Goal: Task Accomplishment & Management: Use online tool/utility

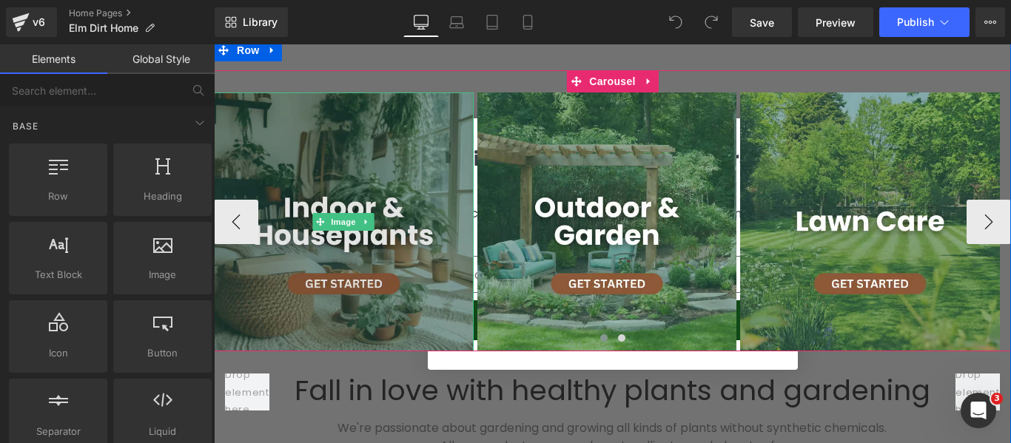
scroll to position [666, 0]
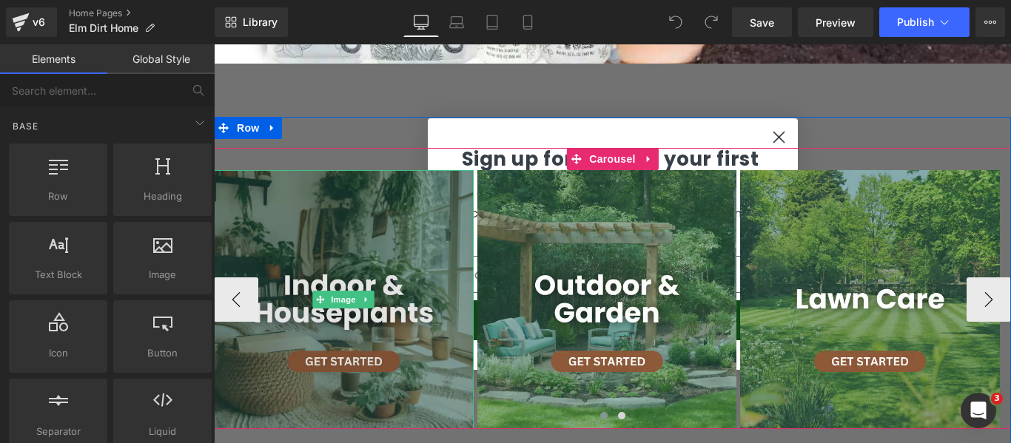
click at [428, 220] on img at bounding box center [344, 300] width 260 height 260
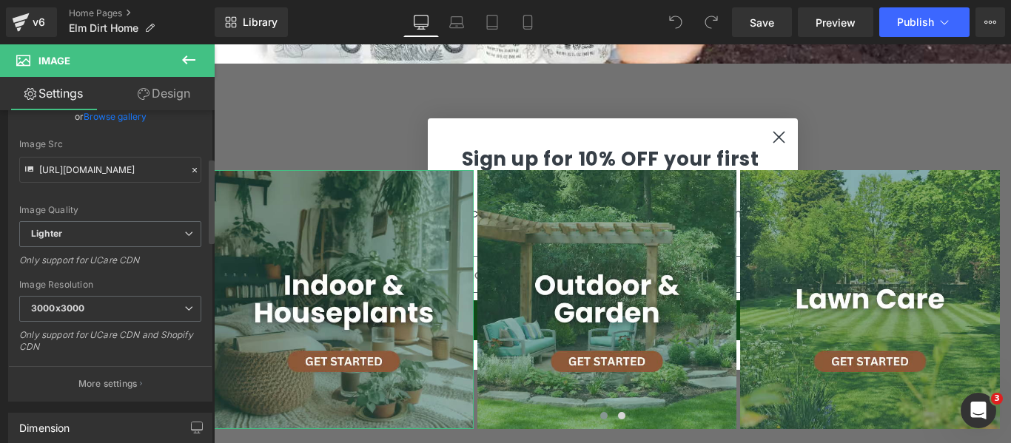
scroll to position [222, 0]
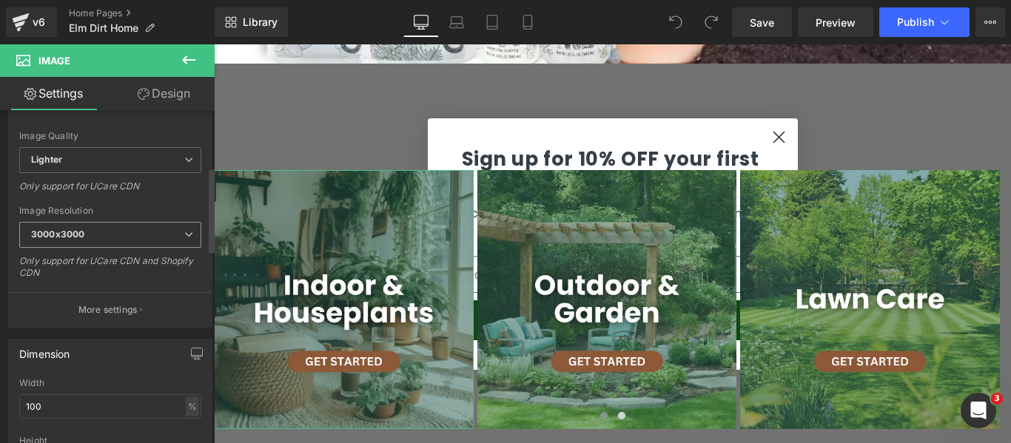
click at [163, 237] on span "3000x3000" at bounding box center [110, 235] width 182 height 26
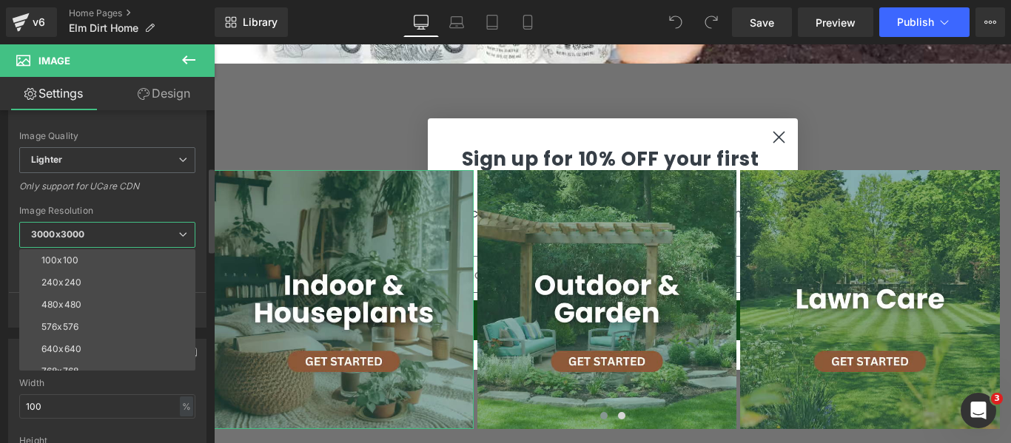
click at [163, 237] on span "3000x3000" at bounding box center [107, 235] width 176 height 26
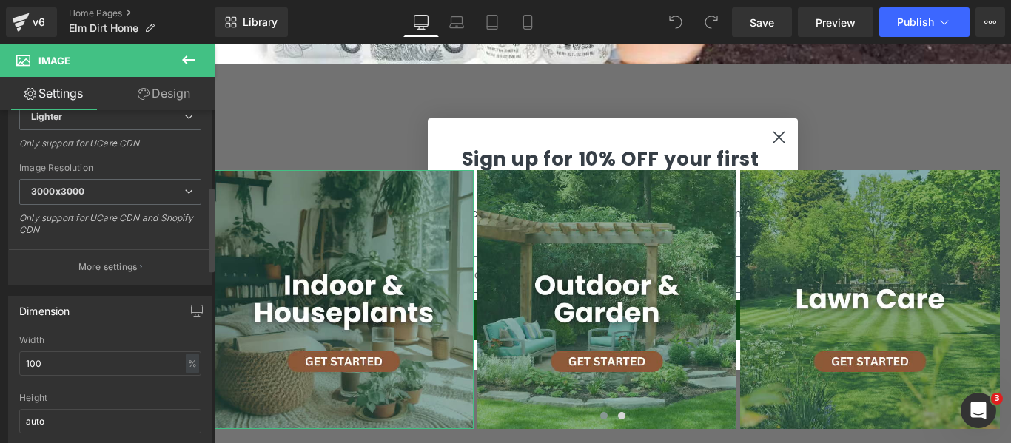
scroll to position [241, 0]
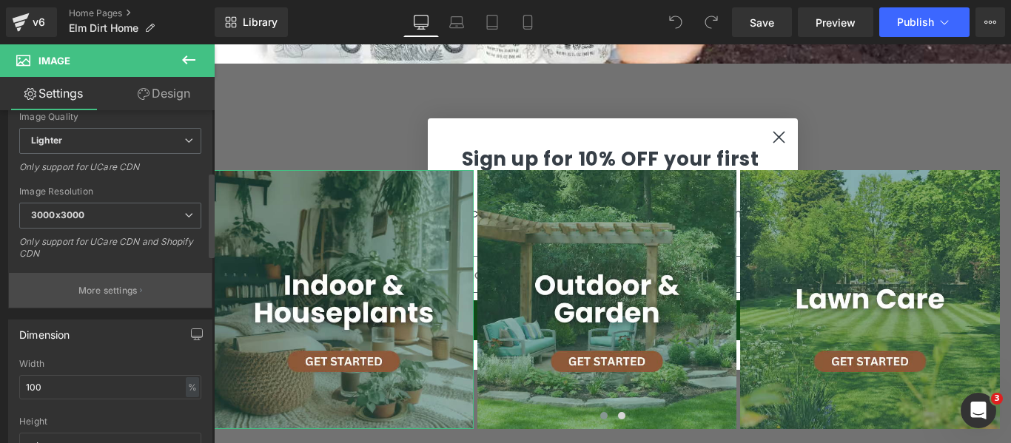
click at [117, 280] on button "More settings" at bounding box center [110, 290] width 203 height 35
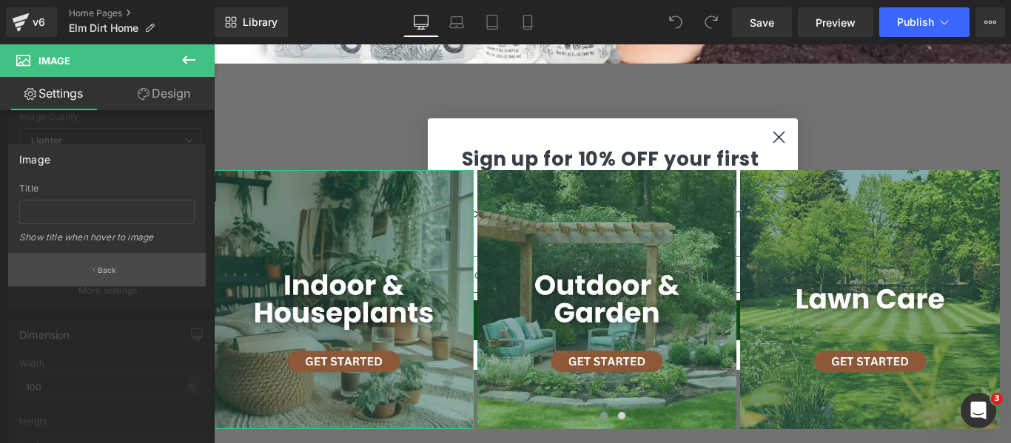
click at [140, 264] on button "Back" at bounding box center [107, 269] width 198 height 33
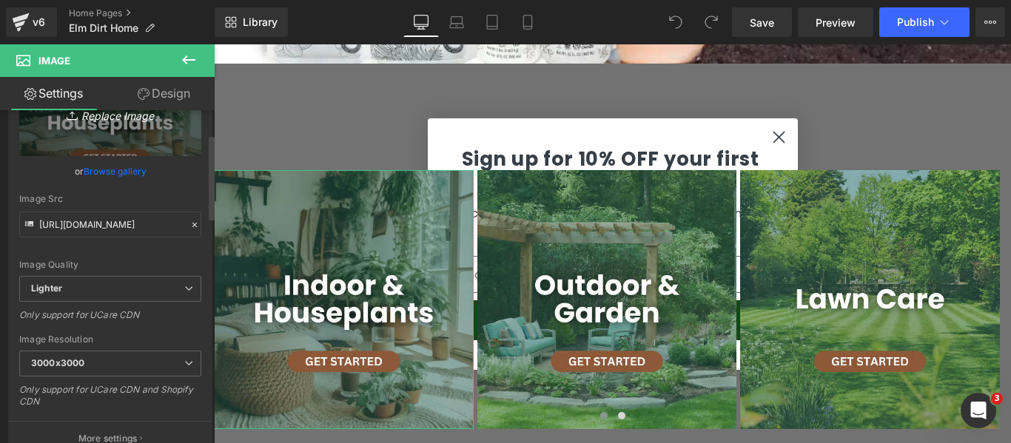
scroll to position [0, 0]
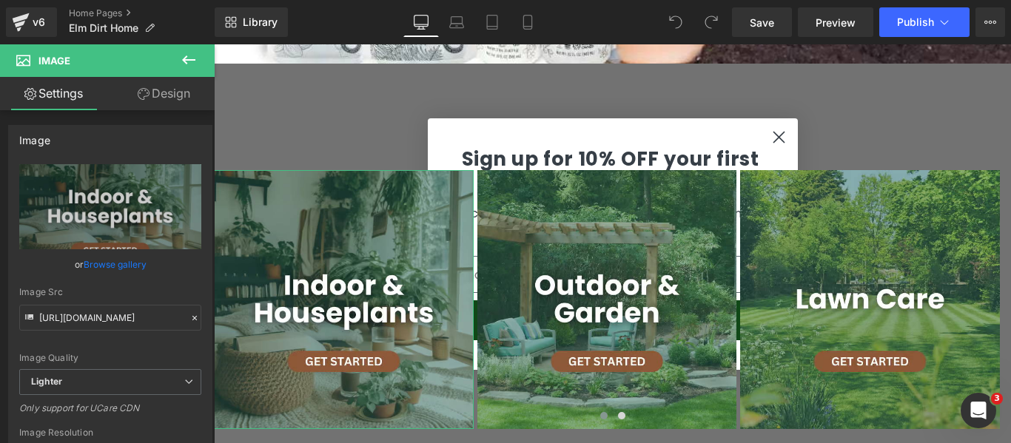
click at [163, 99] on link "Design" at bounding box center [163, 93] width 107 height 33
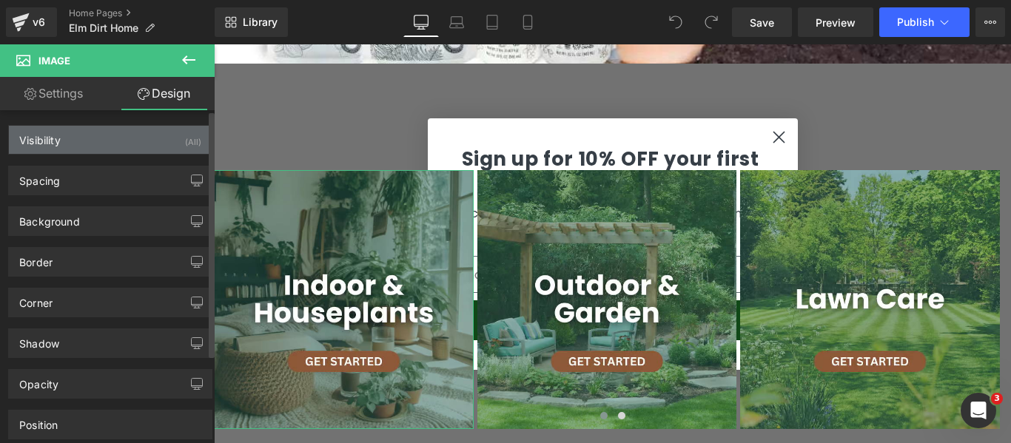
click at [61, 137] on div "Visibility" at bounding box center [39, 136] width 41 height 21
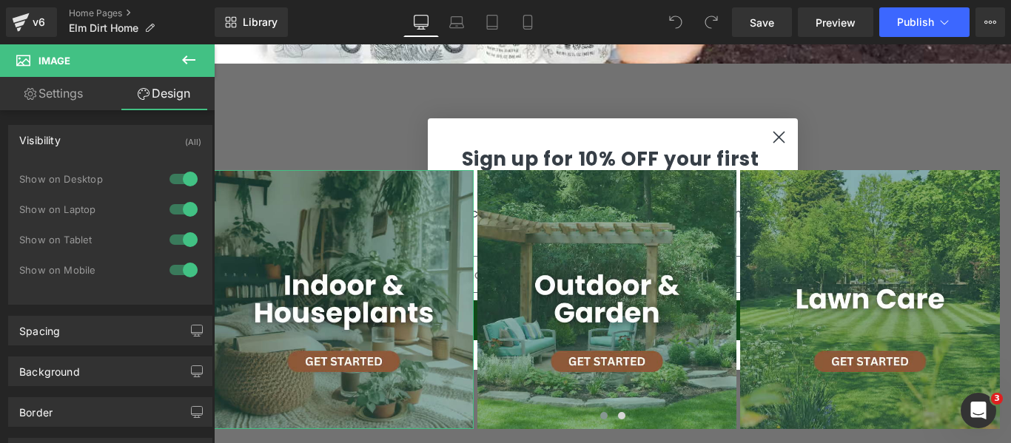
click at [62, 97] on link "Settings" at bounding box center [53, 93] width 107 height 33
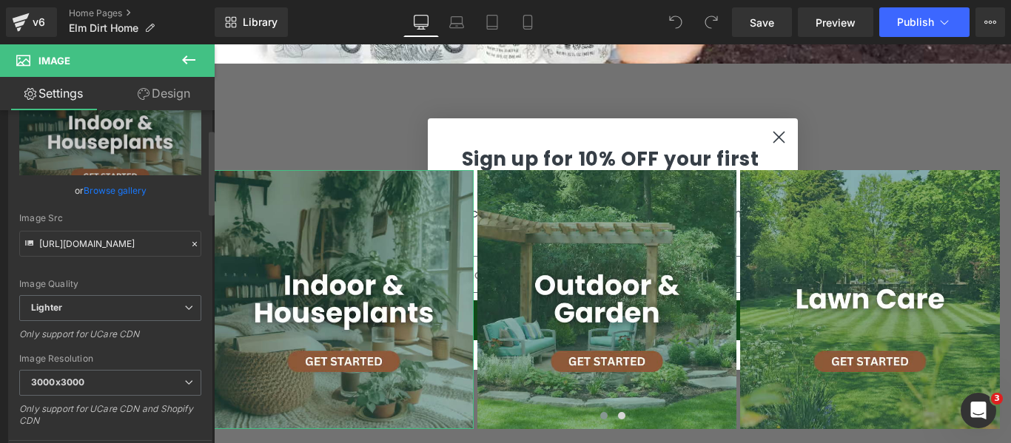
scroll to position [148, 0]
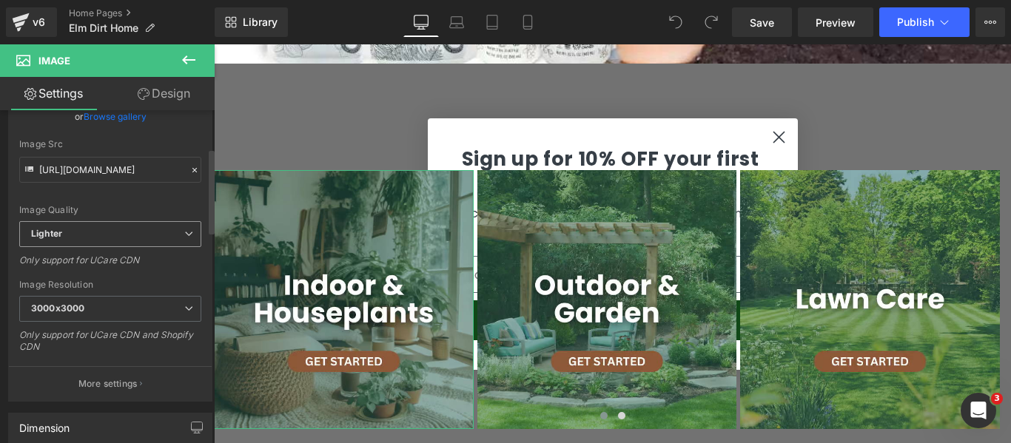
click at [144, 234] on span "Lighter" at bounding box center [110, 234] width 182 height 26
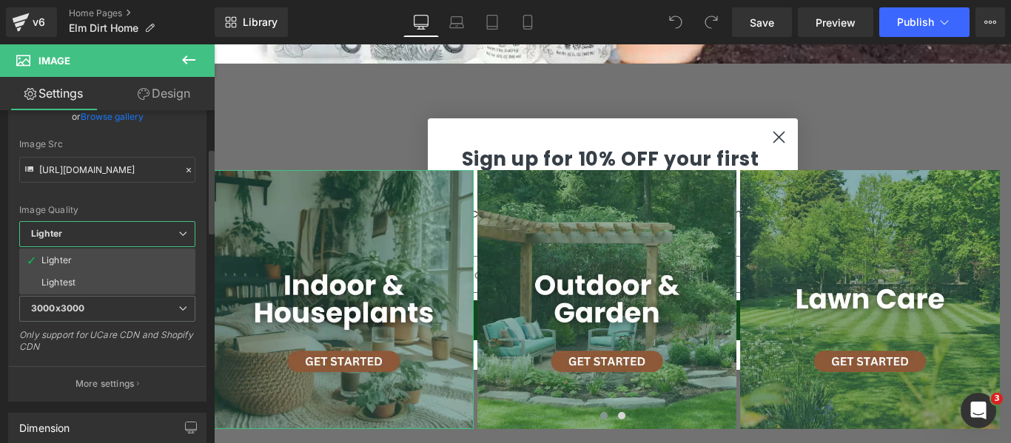
click at [144, 233] on span "Lighter" at bounding box center [107, 234] width 176 height 26
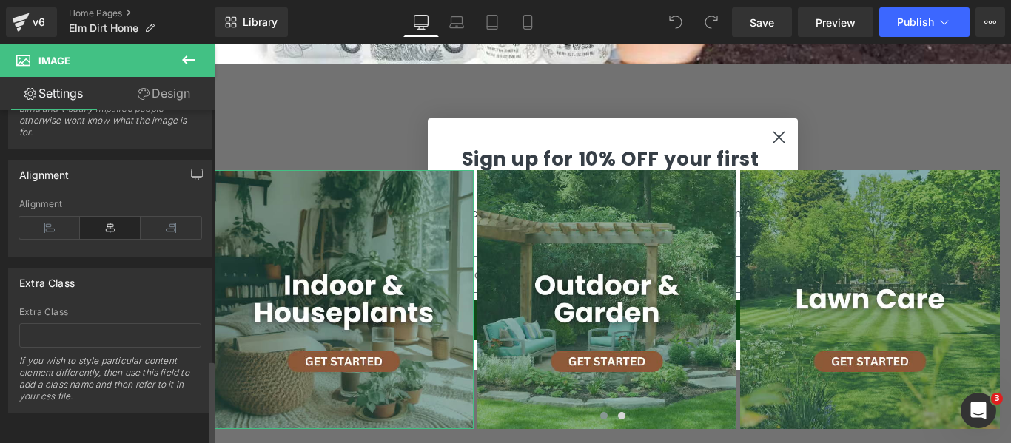
scroll to position [981, 0]
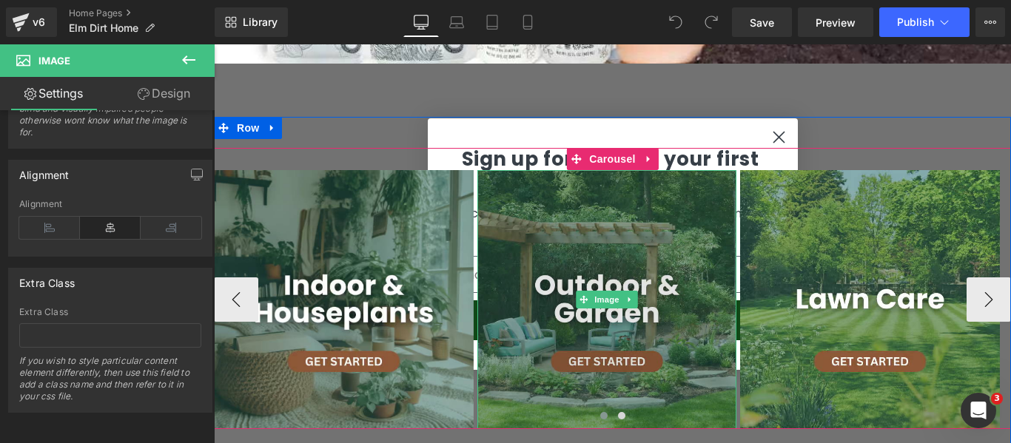
click at [514, 197] on img at bounding box center [607, 300] width 260 height 260
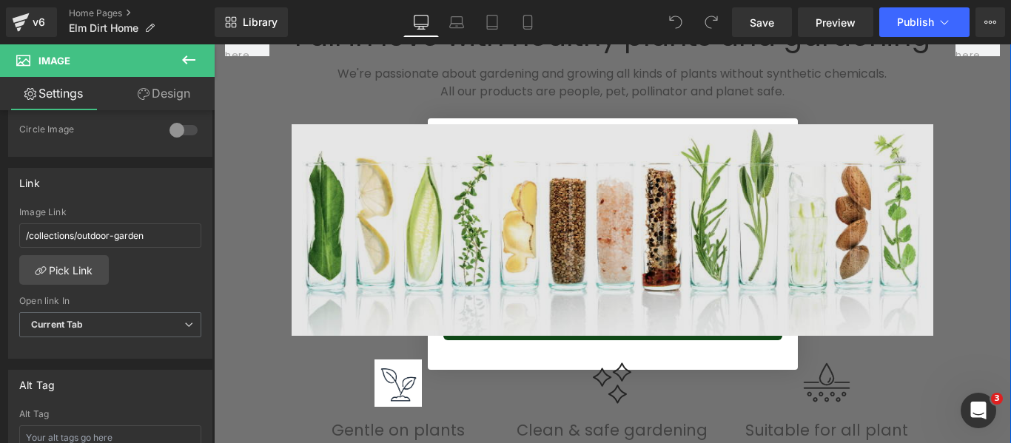
scroll to position [1110, 0]
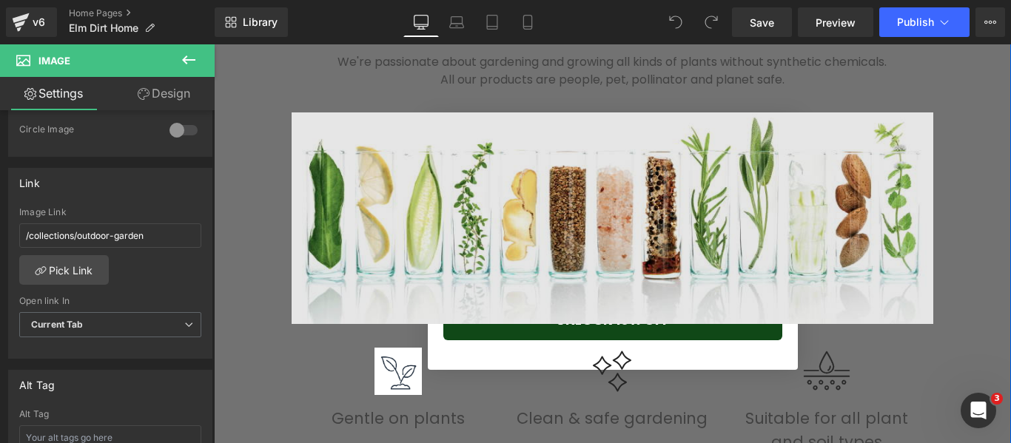
click at [484, 191] on img at bounding box center [611, 218] width 641 height 212
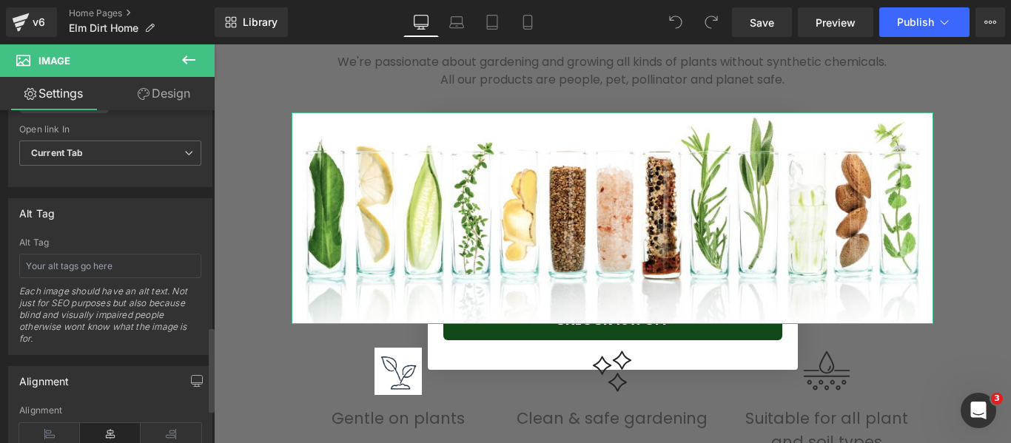
scroll to position [463, 0]
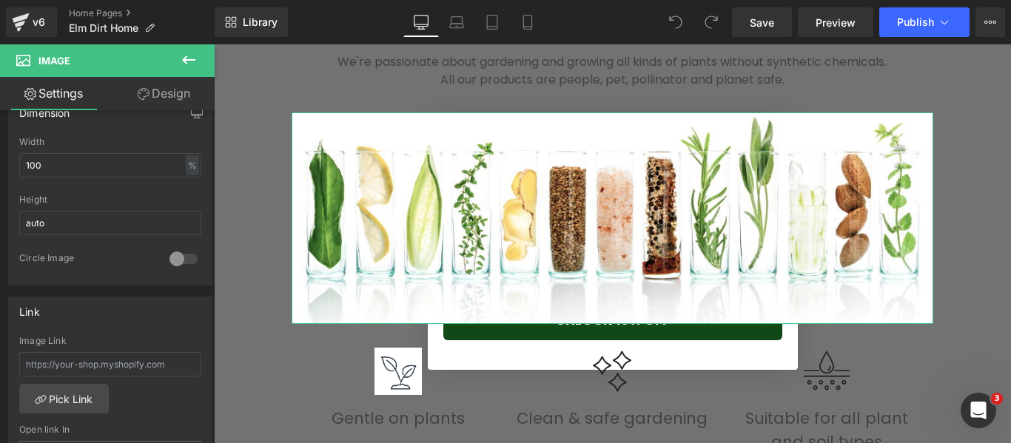
click at [166, 95] on link "Design" at bounding box center [163, 93] width 107 height 33
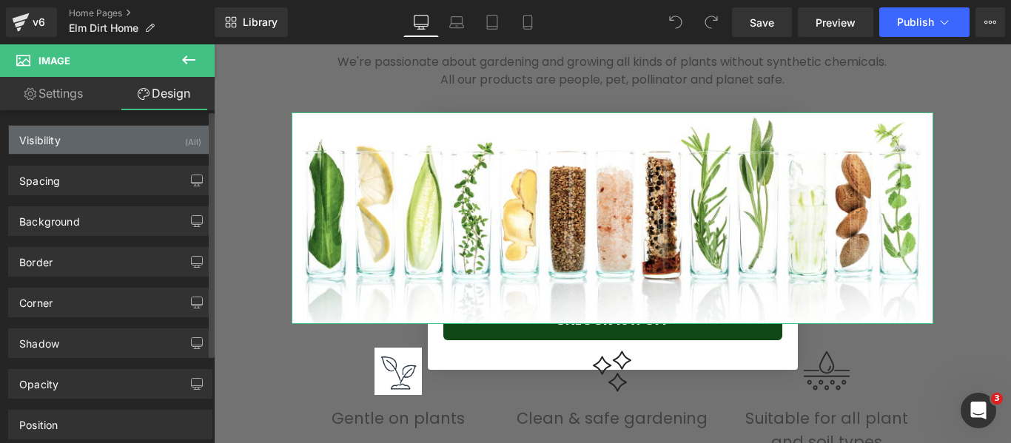
click at [87, 146] on div "Visibility (All)" at bounding box center [110, 140] width 203 height 28
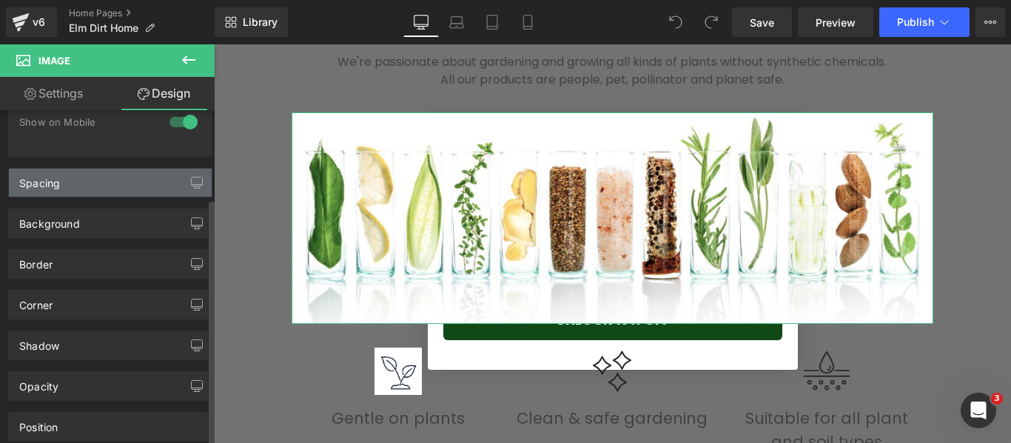
click at [64, 181] on div "Spacing" at bounding box center [110, 183] width 203 height 28
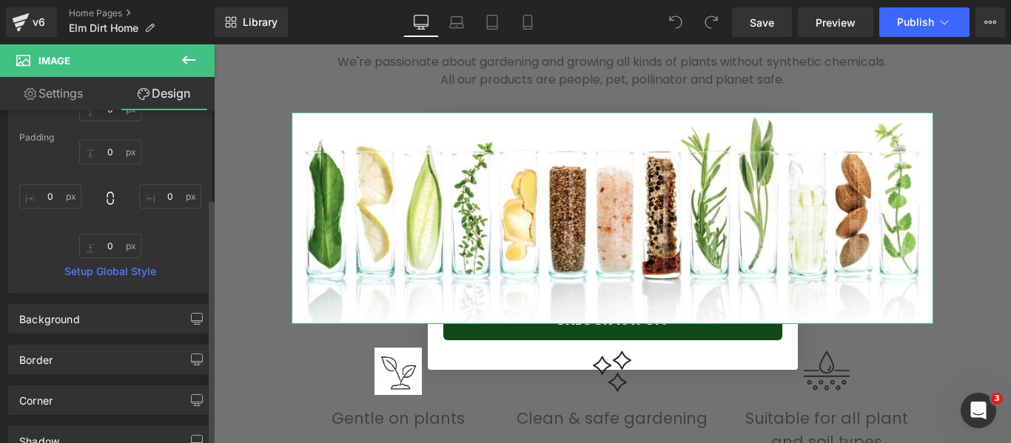
scroll to position [370, 0]
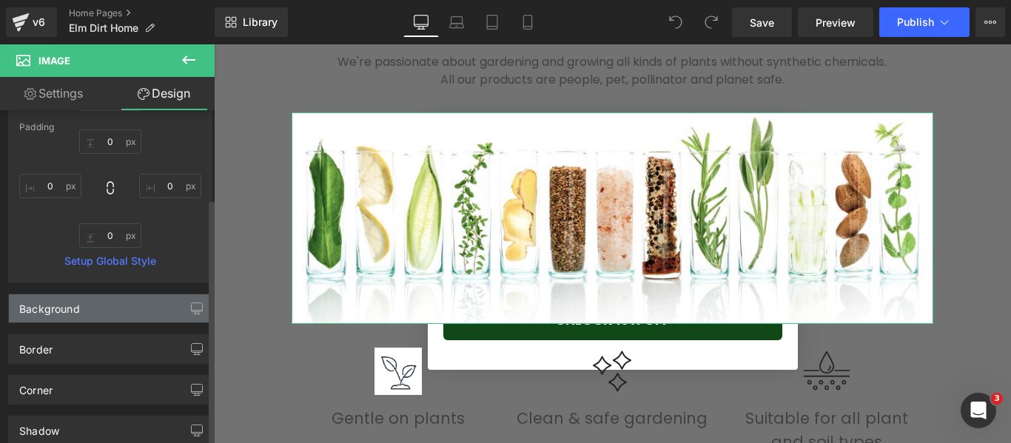
click at [50, 302] on div "Background" at bounding box center [49, 304] width 61 height 21
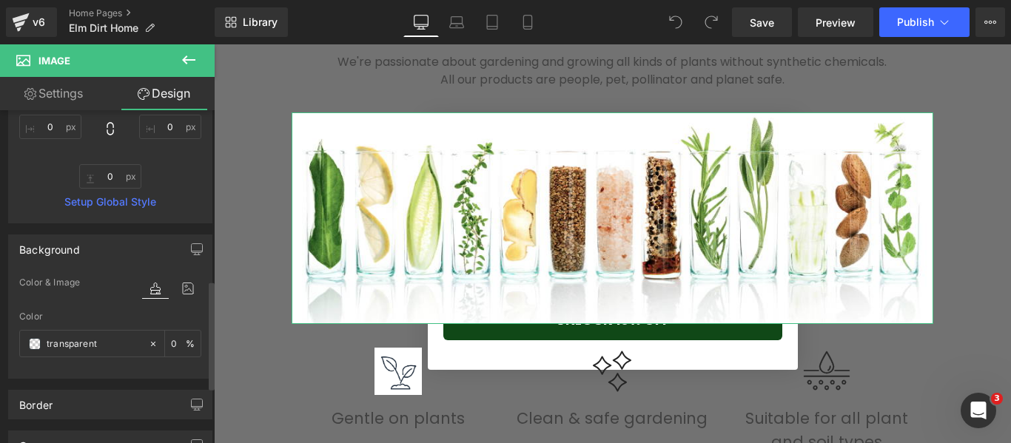
scroll to position [592, 0]
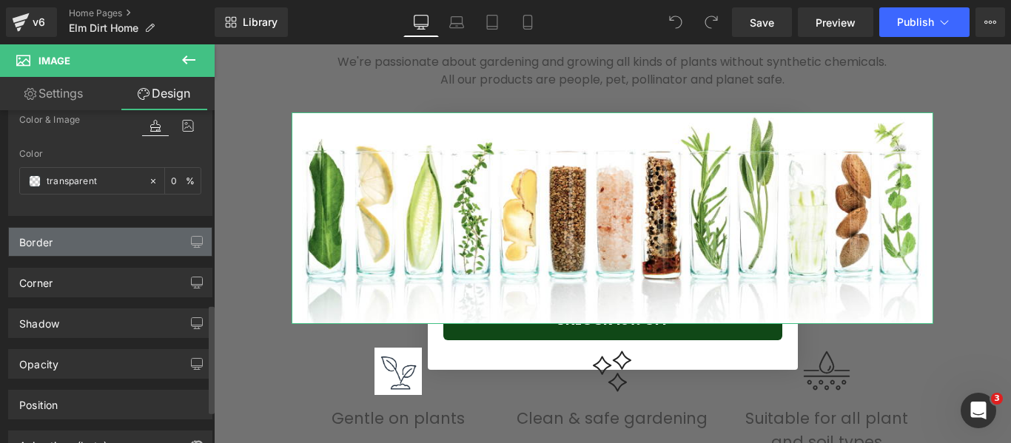
click at [63, 246] on div "Border" at bounding box center [110, 242] width 203 height 28
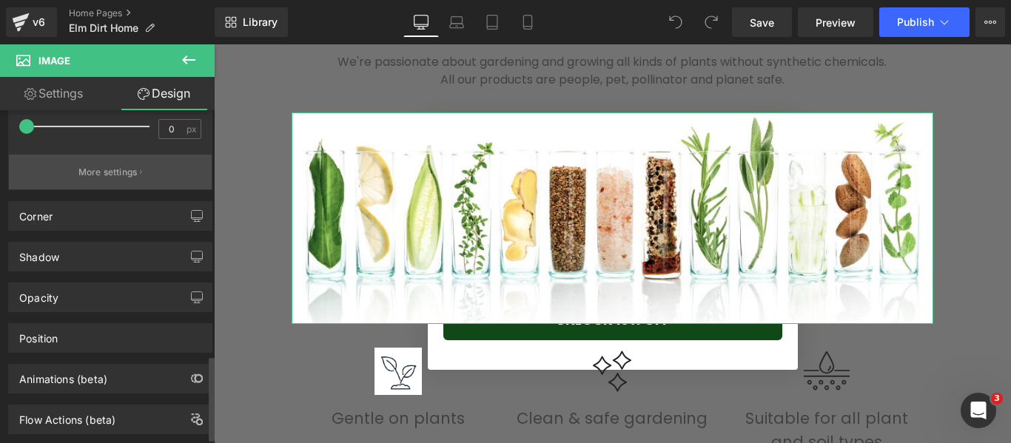
scroll to position [962, 0]
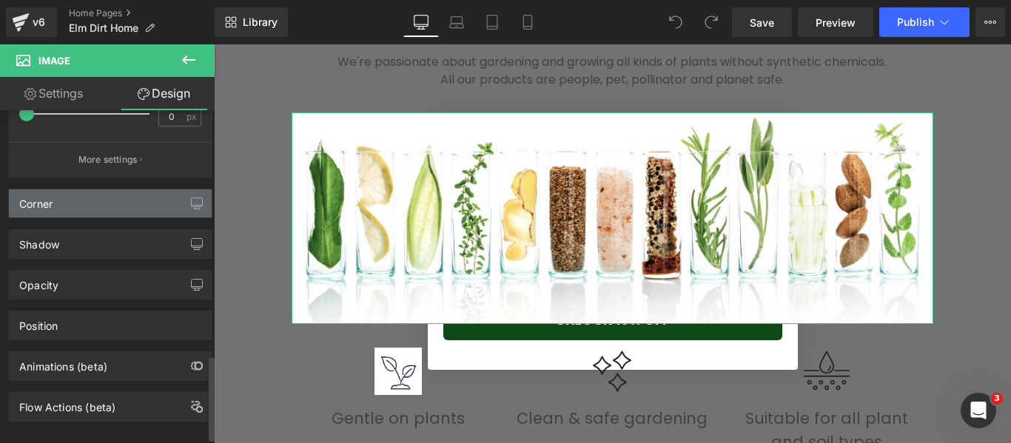
click at [55, 213] on div "Corner" at bounding box center [110, 203] width 203 height 28
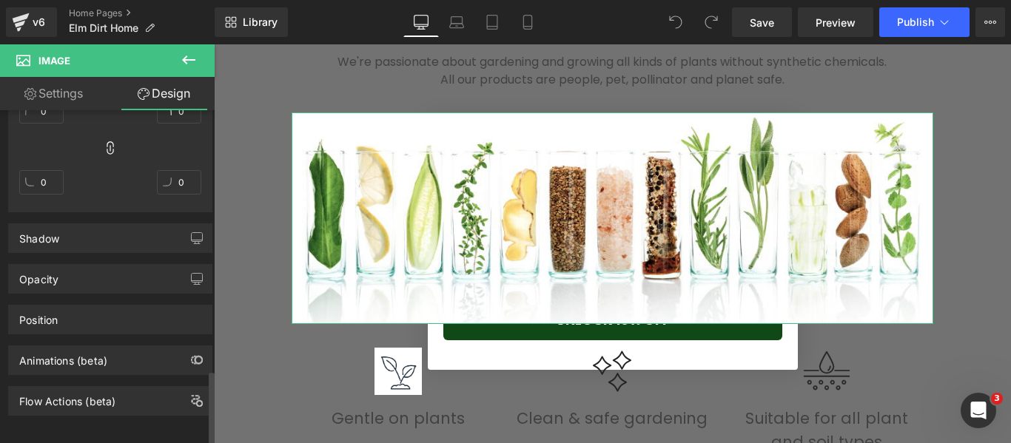
scroll to position [1184, 0]
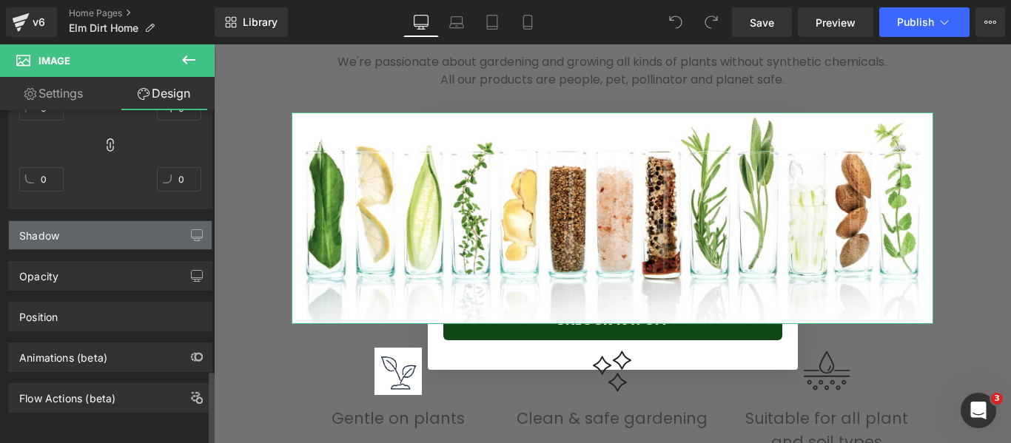
click at [68, 230] on div "Shadow" at bounding box center [110, 235] width 203 height 28
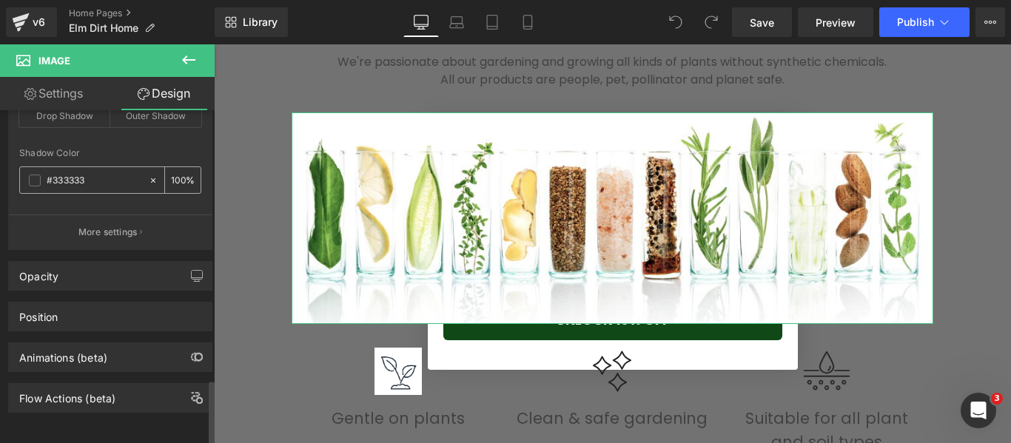
scroll to position [1364, 0]
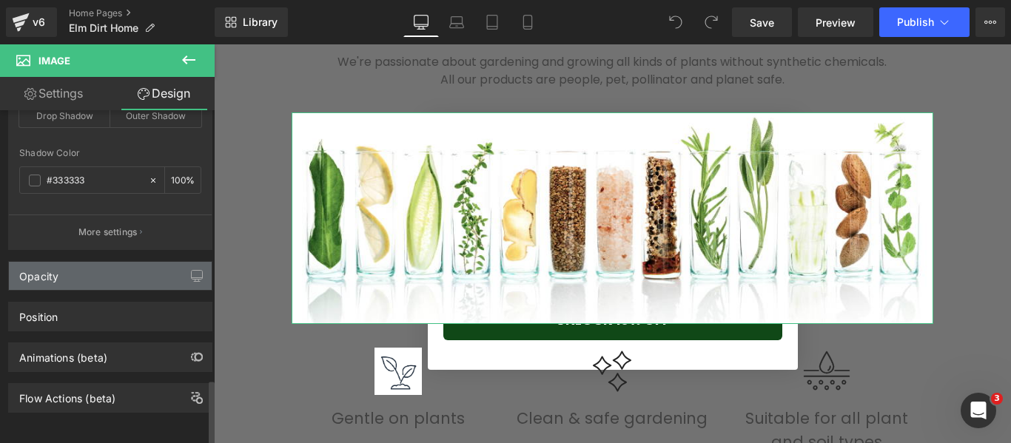
click at [62, 270] on div "Opacity" at bounding box center [110, 276] width 203 height 28
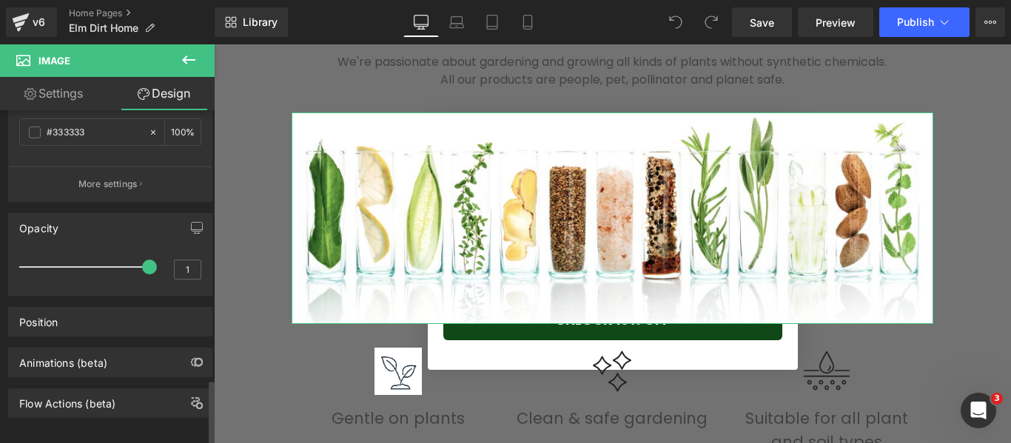
scroll to position [1417, 0]
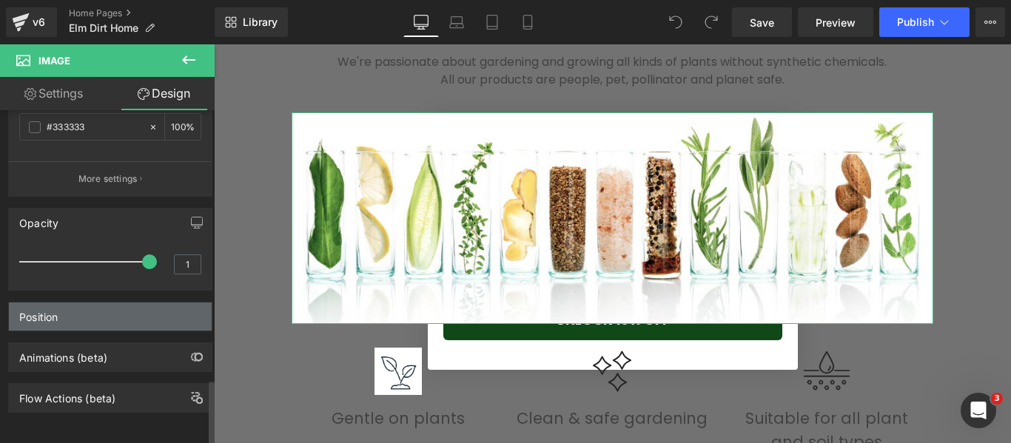
click at [63, 303] on div "Position" at bounding box center [110, 317] width 203 height 28
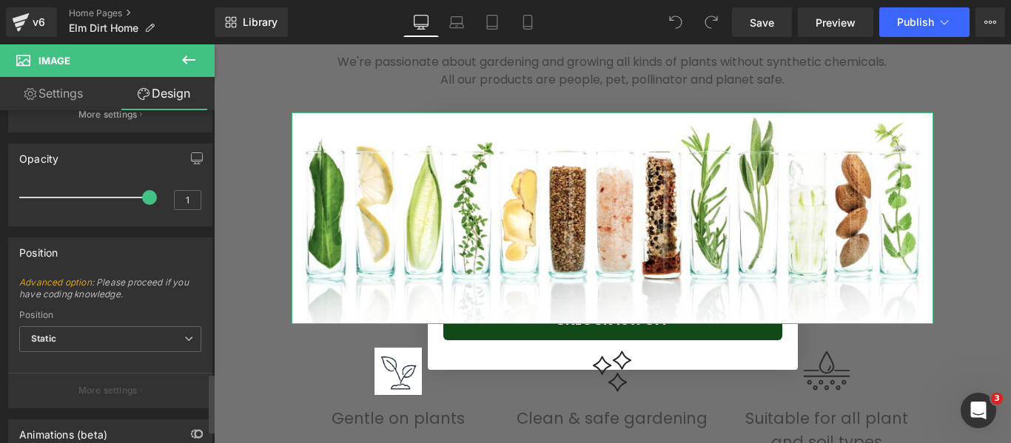
scroll to position [1559, 0]
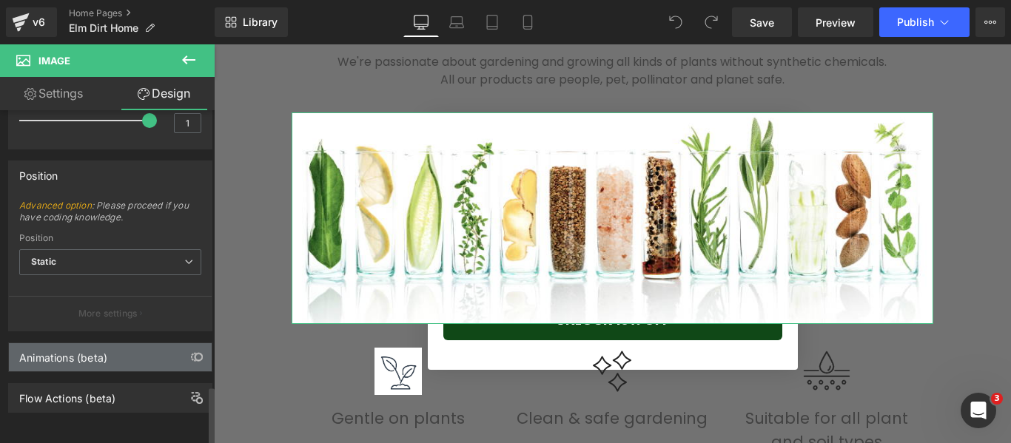
click at [61, 352] on div "Animations (beta)" at bounding box center [63, 353] width 88 height 21
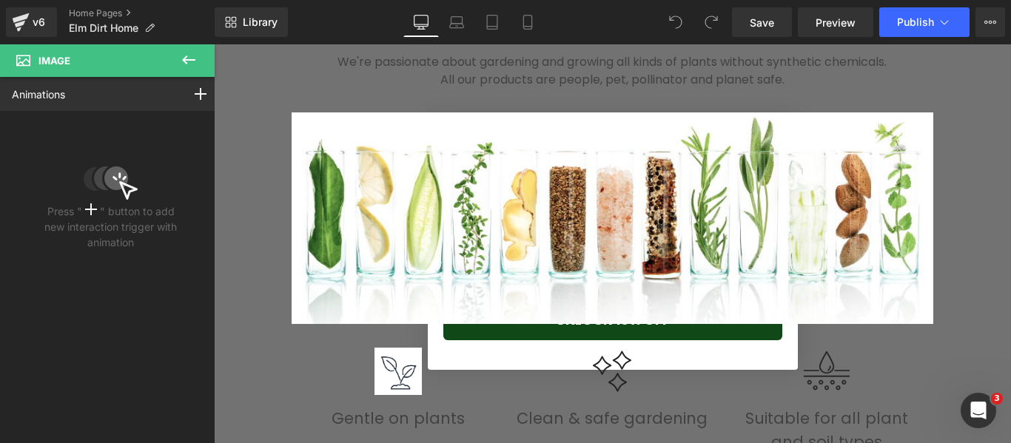
click at [187, 61] on icon at bounding box center [188, 59] width 13 height 9
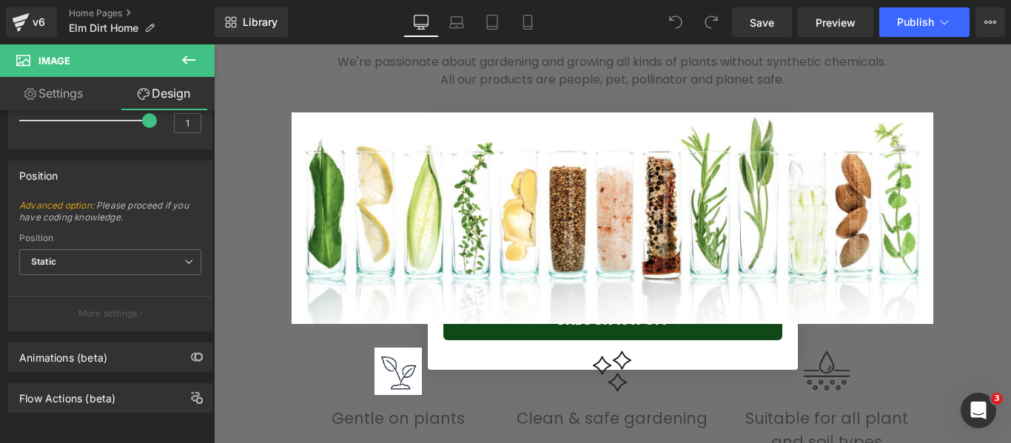
click at [181, 67] on icon at bounding box center [189, 60] width 18 height 18
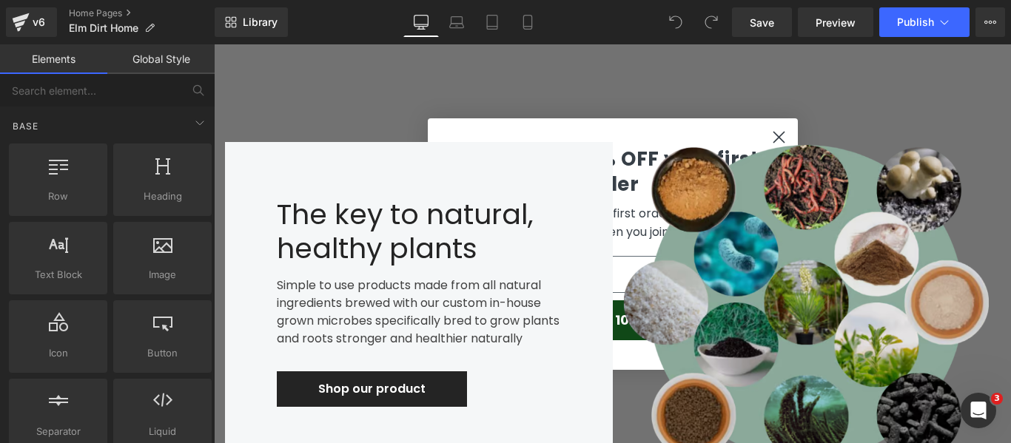
scroll to position [1775, 0]
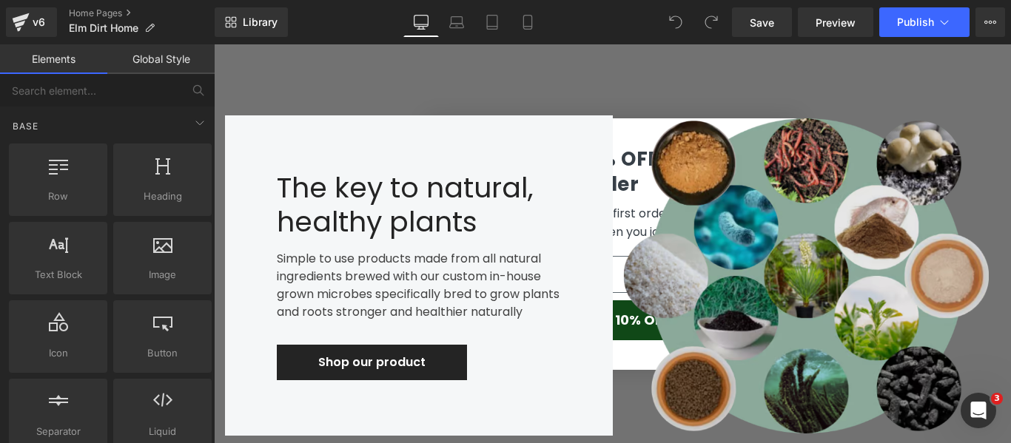
click at [752, 222] on img at bounding box center [807, 276] width 388 height 388
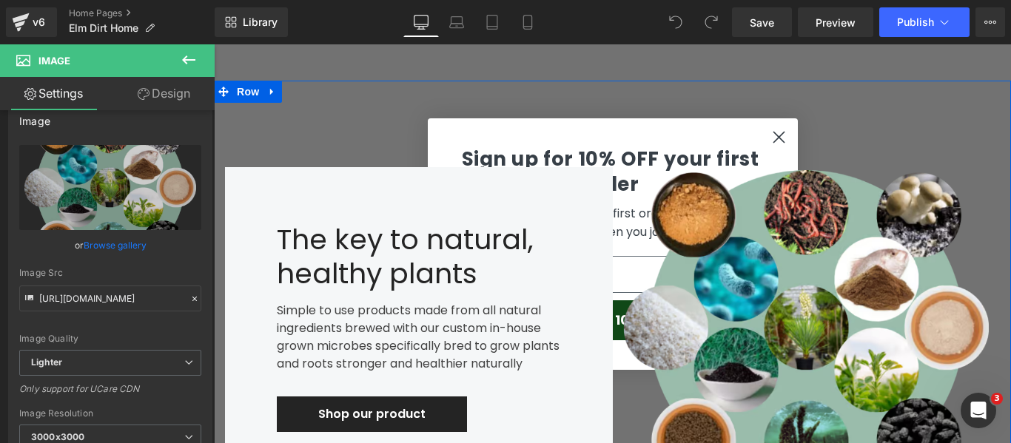
scroll to position [1701, 0]
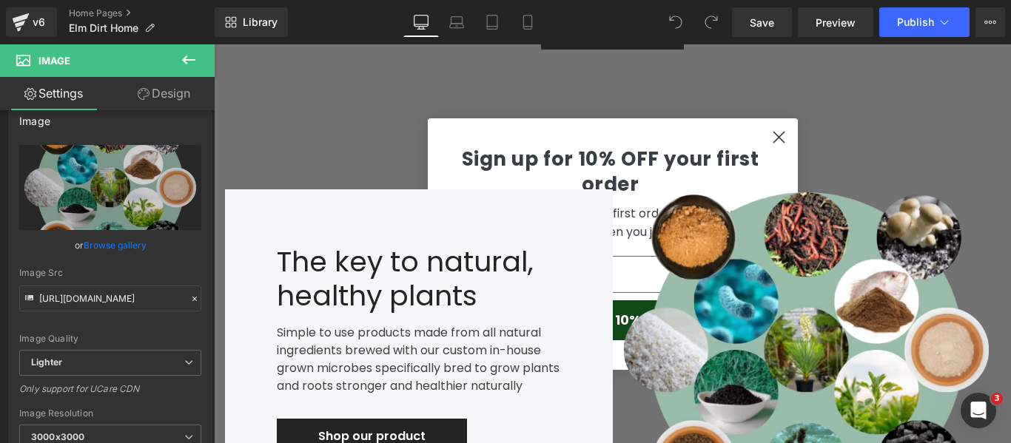
click at [189, 60] on icon at bounding box center [188, 59] width 13 height 9
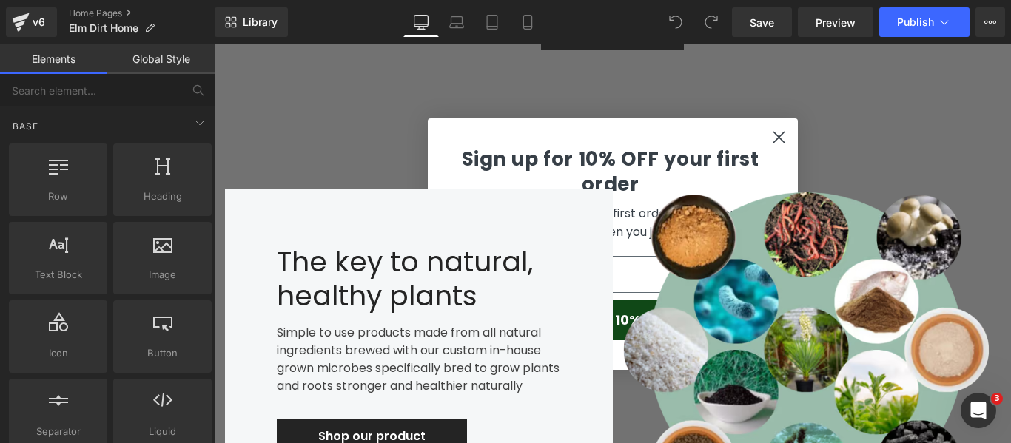
click at [171, 59] on link "Global Style" at bounding box center [160, 59] width 107 height 30
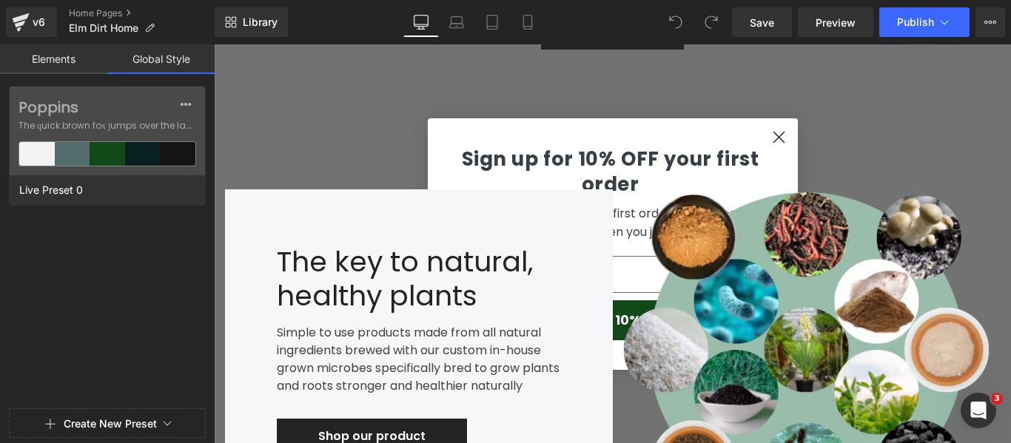
click at [43, 61] on link "Elements" at bounding box center [53, 59] width 107 height 30
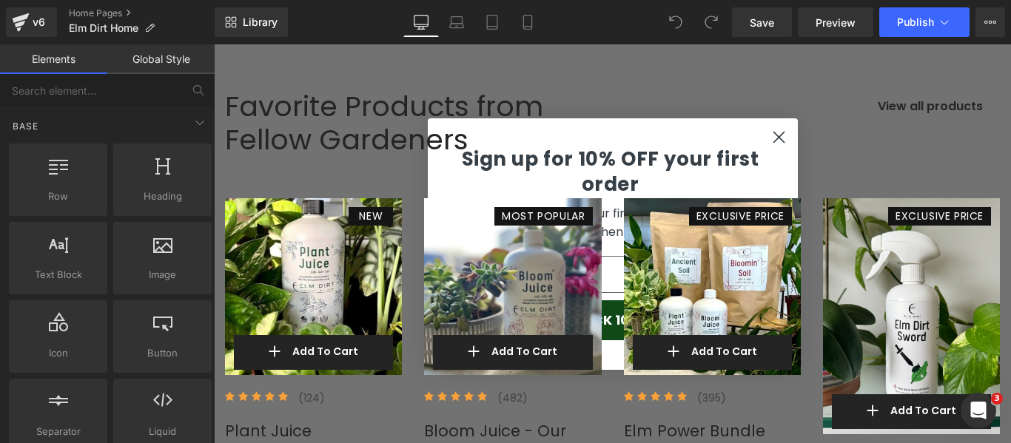
scroll to position [2441, 0]
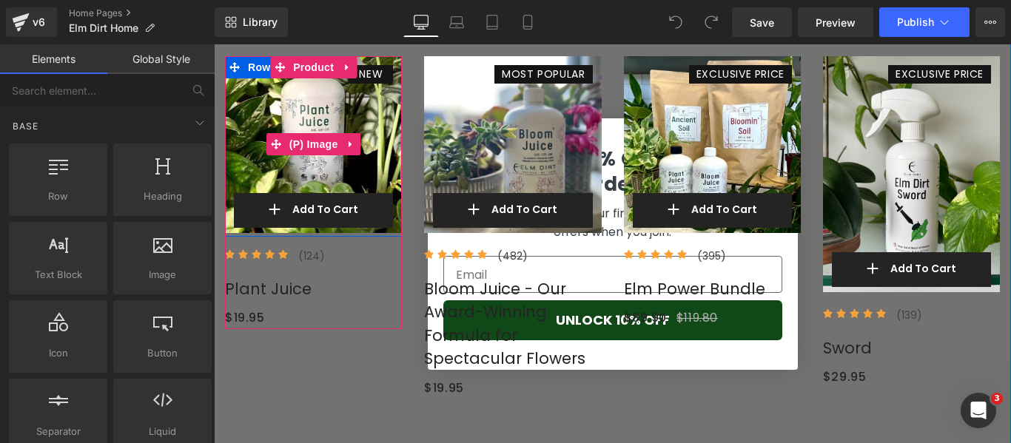
click at [359, 104] on img at bounding box center [313, 144] width 177 height 177
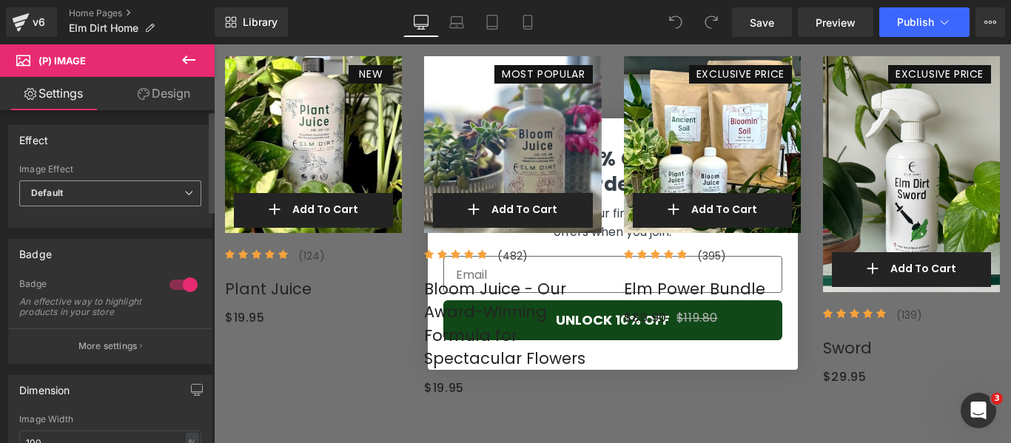
click at [144, 184] on span "Default" at bounding box center [110, 194] width 182 height 26
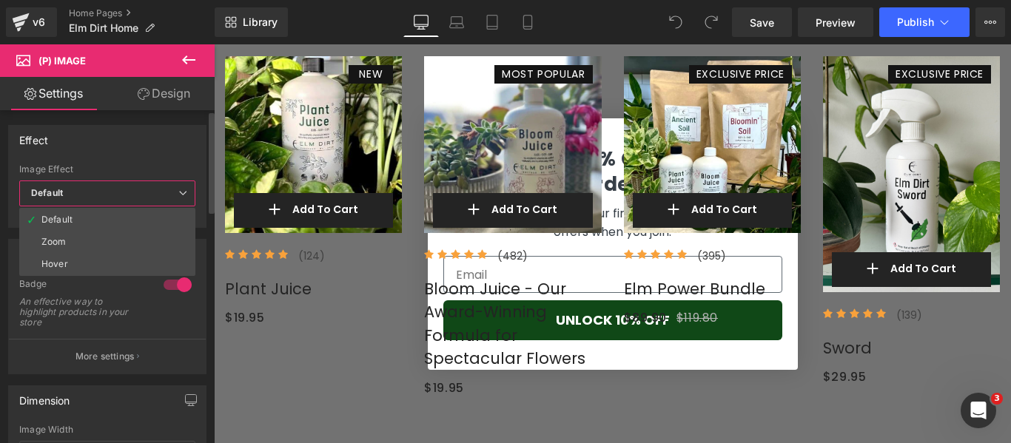
click at [144, 184] on span "Default" at bounding box center [107, 194] width 176 height 26
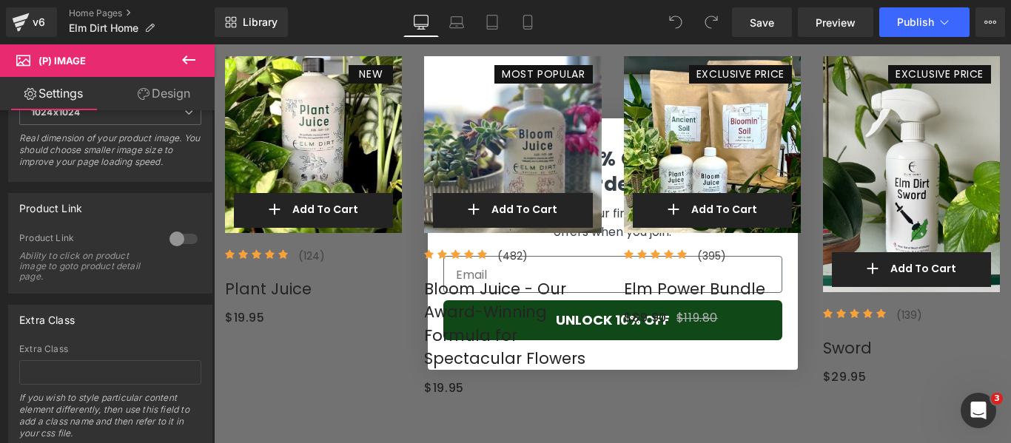
scroll to position [540, 0]
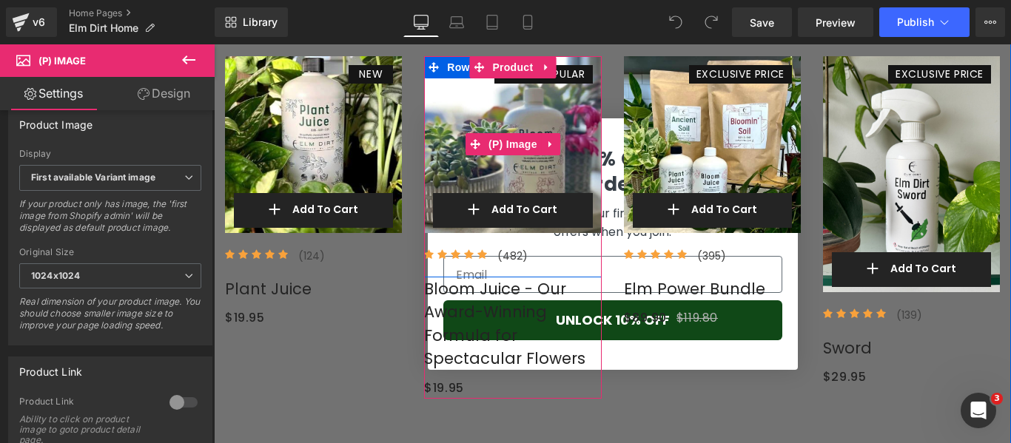
click at [556, 165] on img at bounding box center [512, 144] width 177 height 177
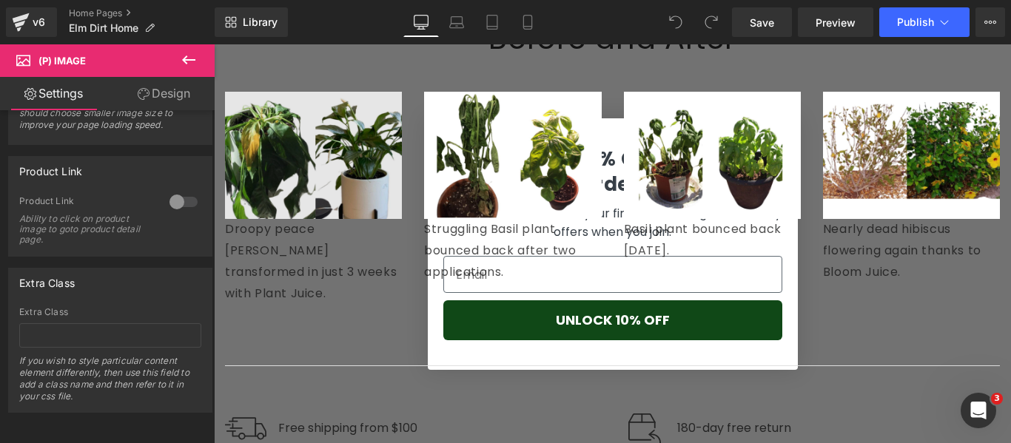
scroll to position [3329, 0]
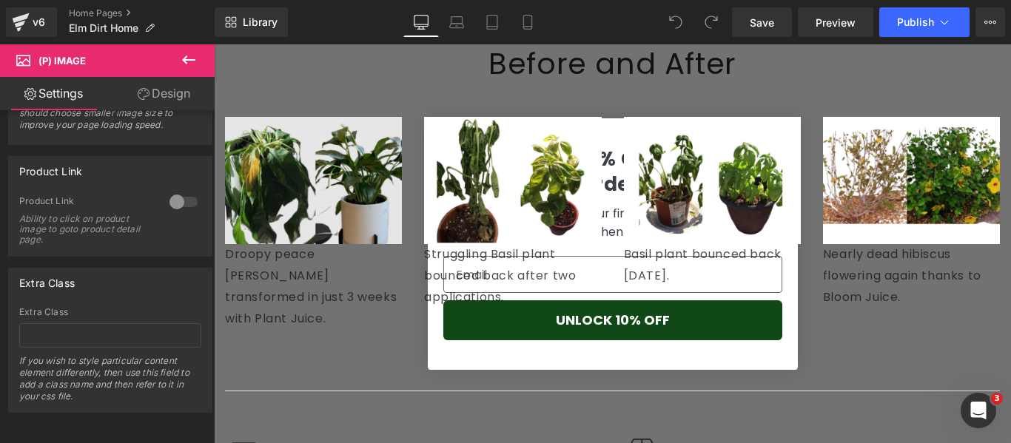
click at [286, 152] on img at bounding box center [313, 181] width 177 height 128
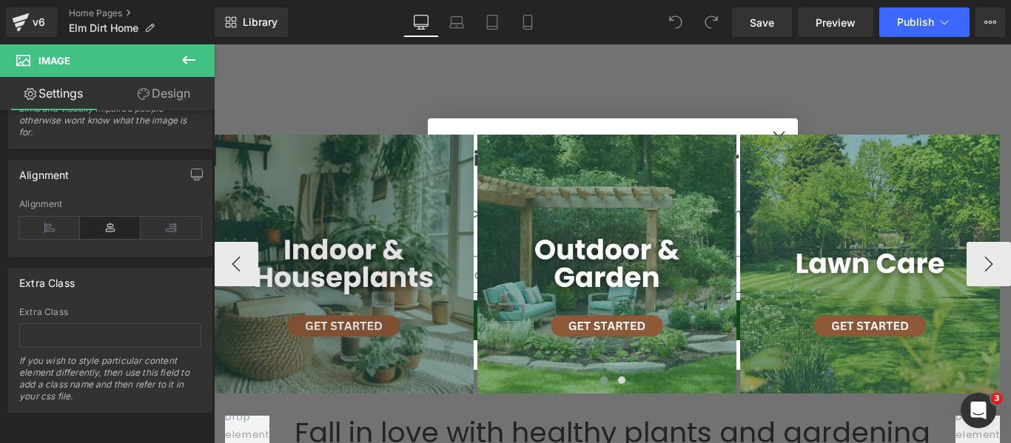
scroll to position [666, 0]
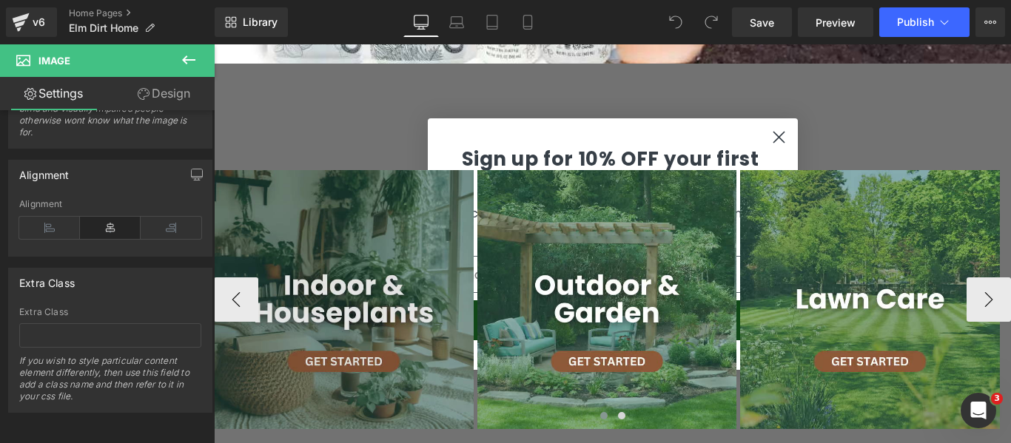
click at [382, 209] on img at bounding box center [344, 300] width 260 height 260
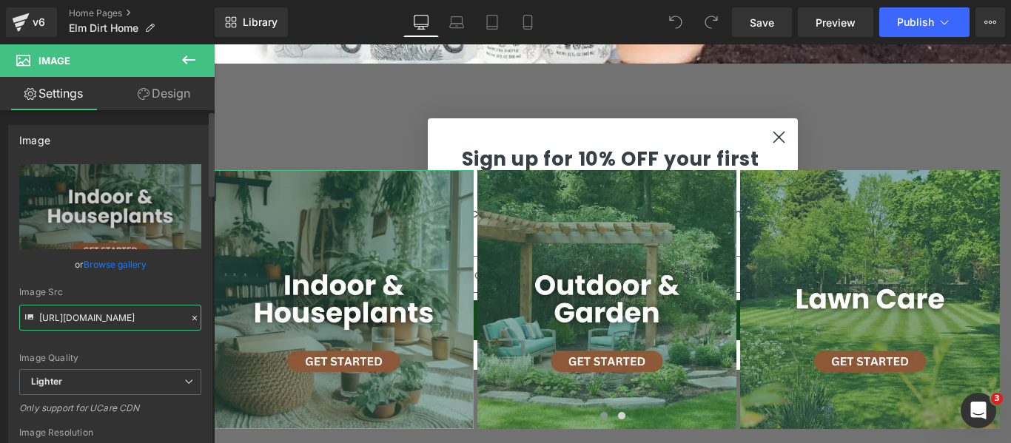
click at [87, 322] on input "[URL][DOMAIN_NAME]" at bounding box center [110, 318] width 182 height 26
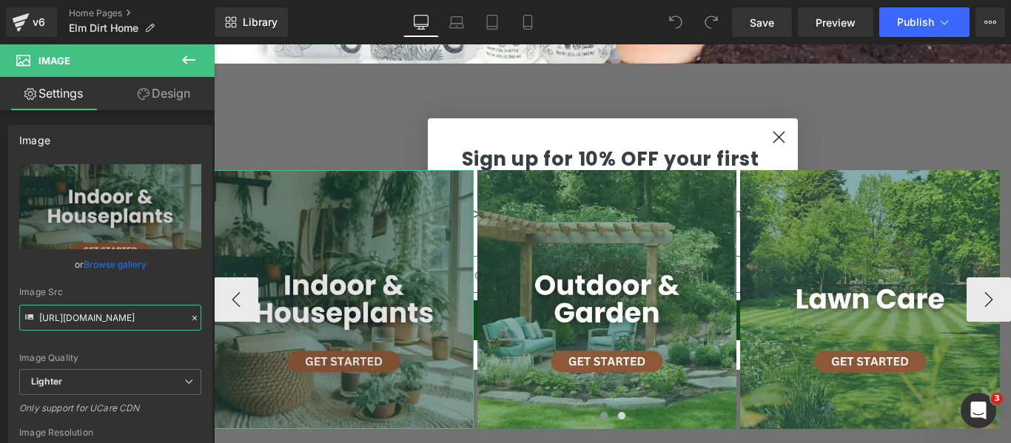
scroll to position [0, 502]
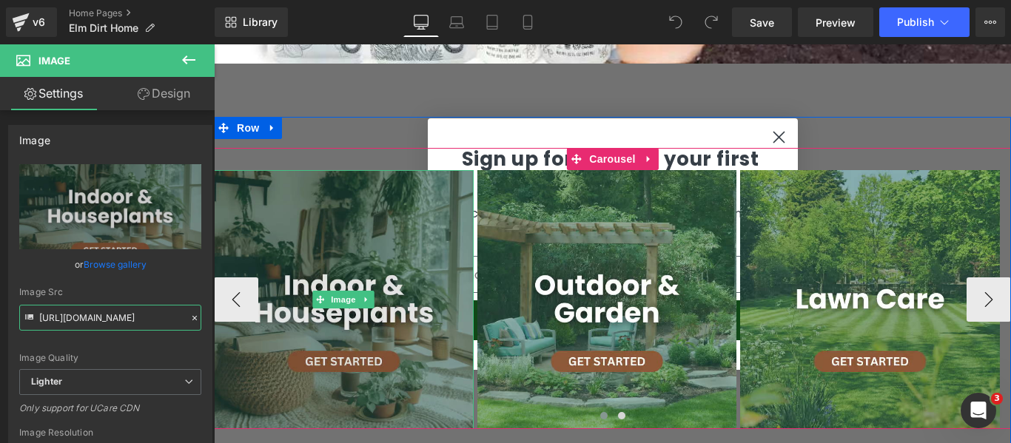
drag, startPoint x: 306, startPoint y: 357, endPoint x: 314, endPoint y: 336, distance: 23.2
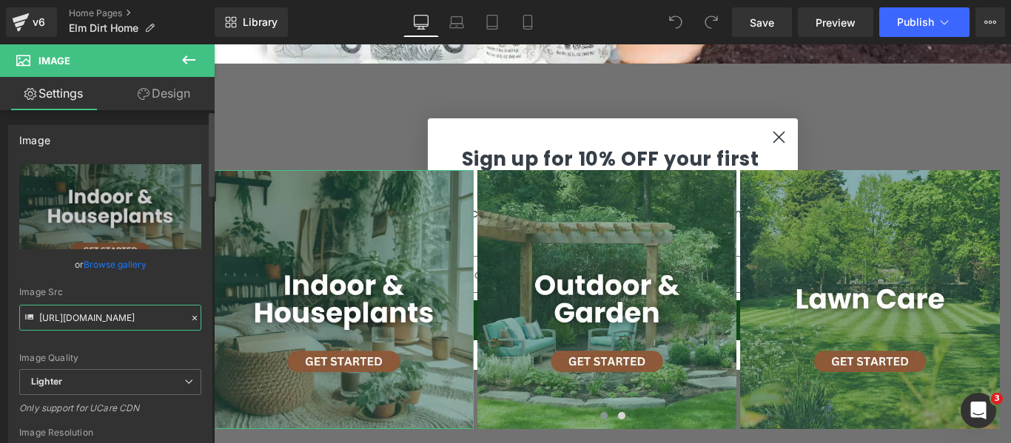
click at [105, 314] on input "[URL][DOMAIN_NAME]" at bounding box center [110, 318] width 182 height 26
click at [108, 316] on input "[URL][DOMAIN_NAME]" at bounding box center [110, 318] width 182 height 26
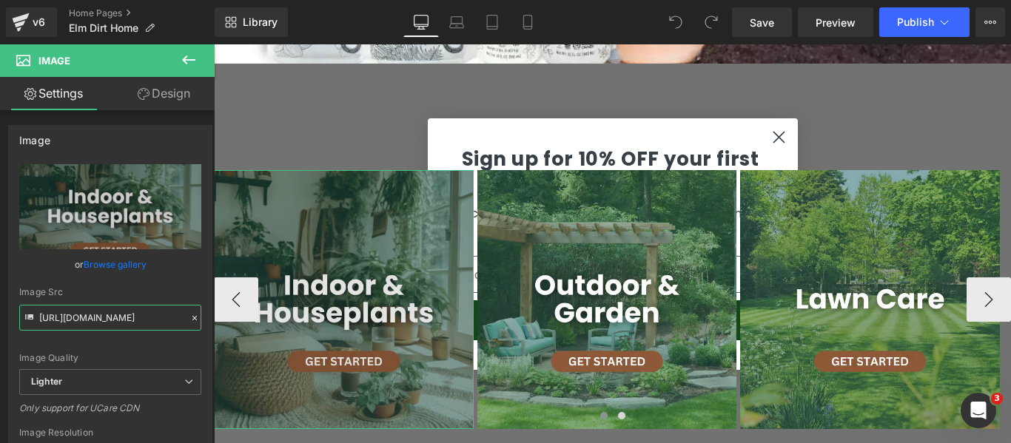
scroll to position [0, 502]
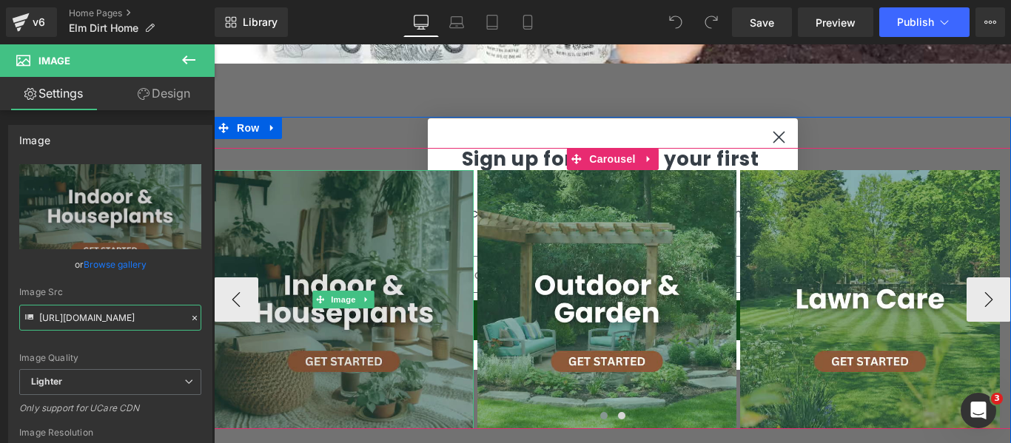
drag, startPoint x: 324, startPoint y: 357, endPoint x: 409, endPoint y: 341, distance: 86.6
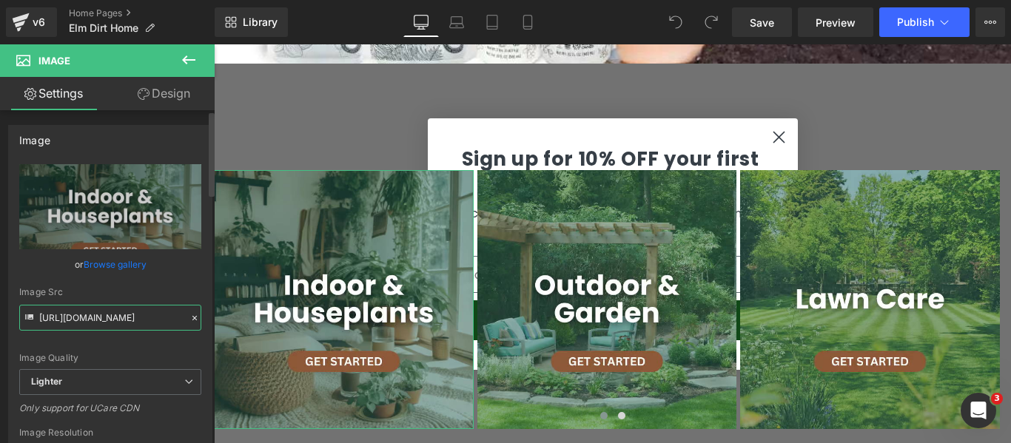
click at [91, 318] on input "[URL][DOMAIN_NAME]" at bounding box center [110, 318] width 182 height 26
drag, startPoint x: 105, startPoint y: 316, endPoint x: 42, endPoint y: 312, distance: 63.0
click at [42, 312] on input "[URL][DOMAIN_NAME]" at bounding box center [110, 318] width 182 height 26
click at [114, 319] on input "[URL][DOMAIN_NAME]" at bounding box center [110, 318] width 182 height 26
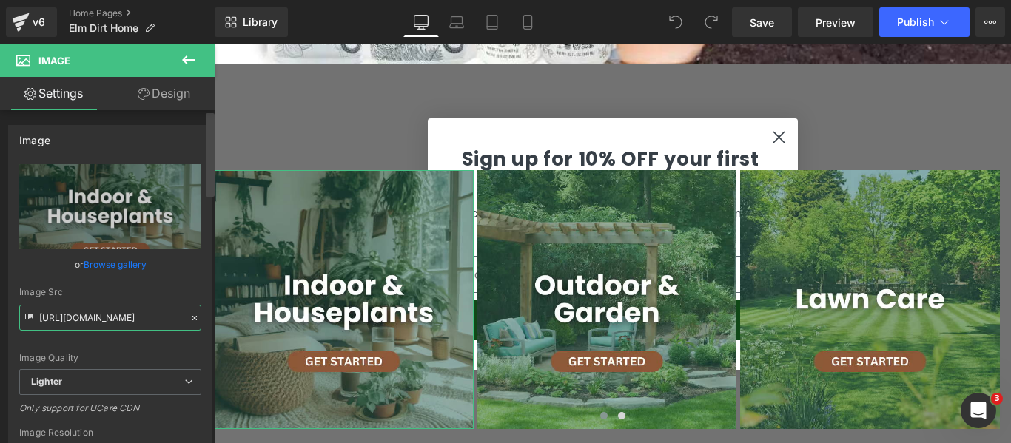
scroll to position [0, 502]
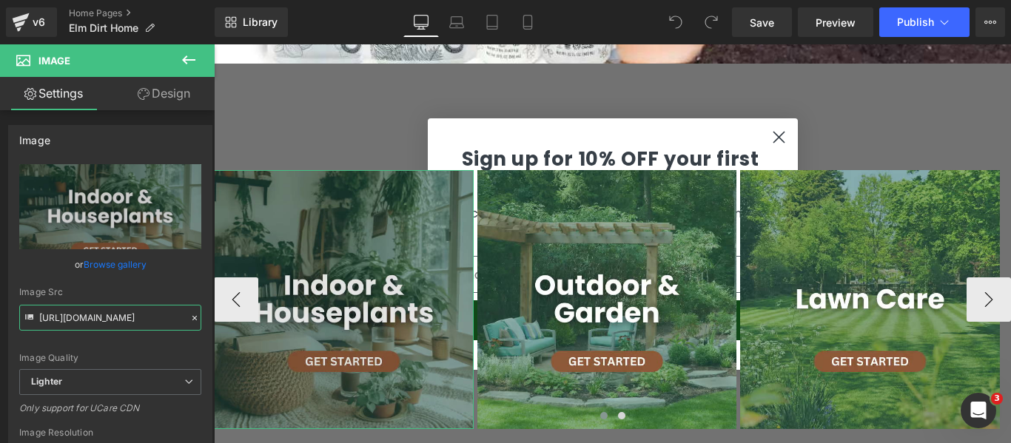
drag, startPoint x: 340, startPoint y: 362, endPoint x: 215, endPoint y: 323, distance: 130.8
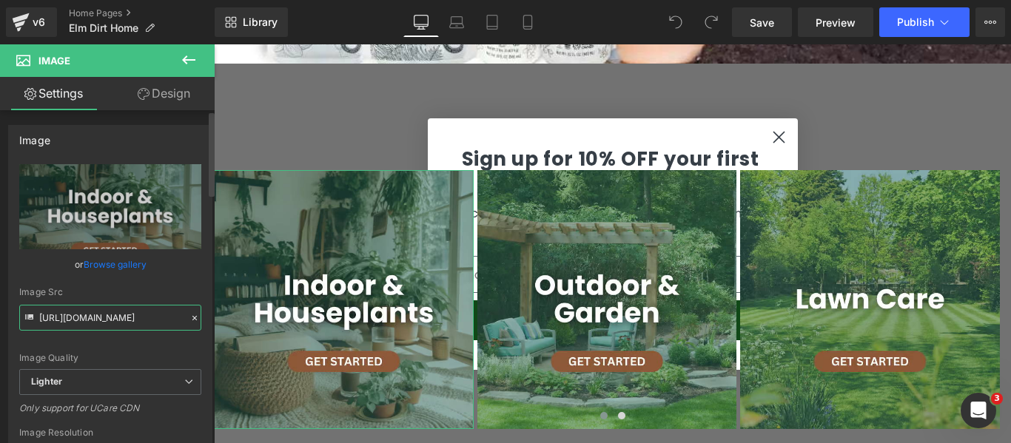
click at [56, 316] on input "[URL][DOMAIN_NAME]" at bounding box center [110, 318] width 182 height 26
click at [161, 322] on input "[URL][DOMAIN_NAME]" at bounding box center [110, 318] width 182 height 26
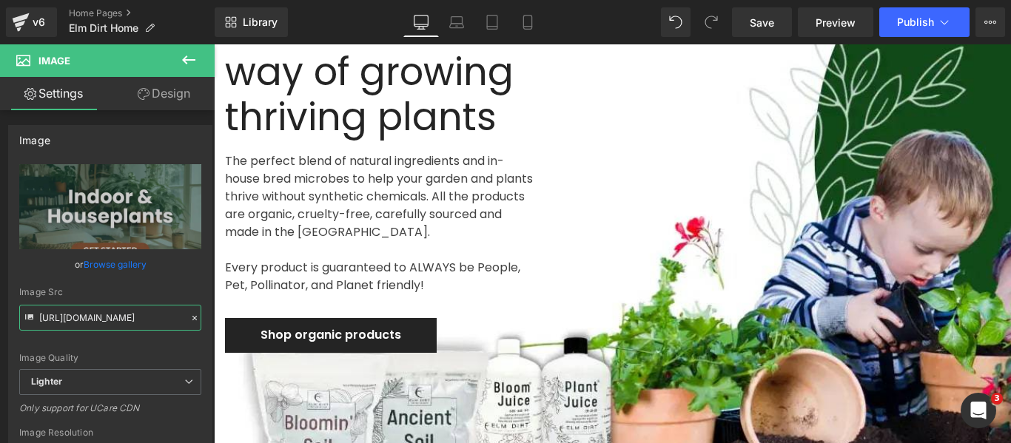
scroll to position [0, 0]
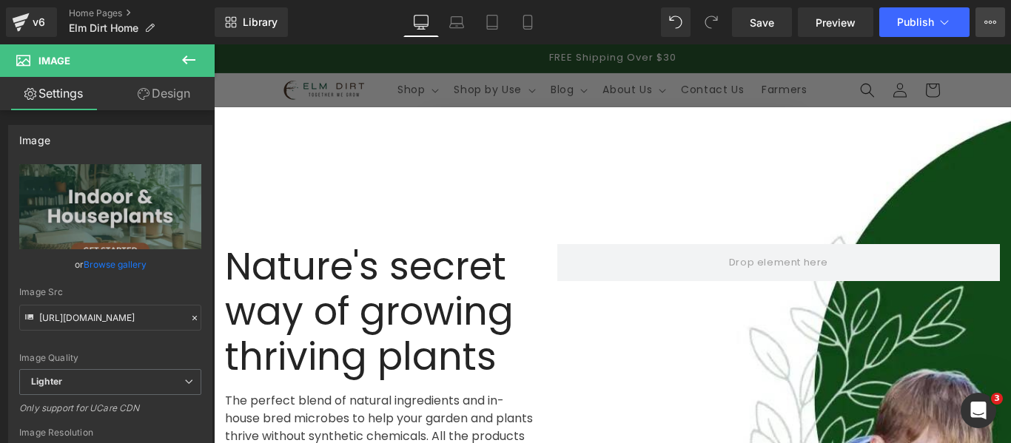
click at [999, 17] on button "View Live Page View with current Template Save Template to Library Schedule Pub…" at bounding box center [990, 22] width 30 height 30
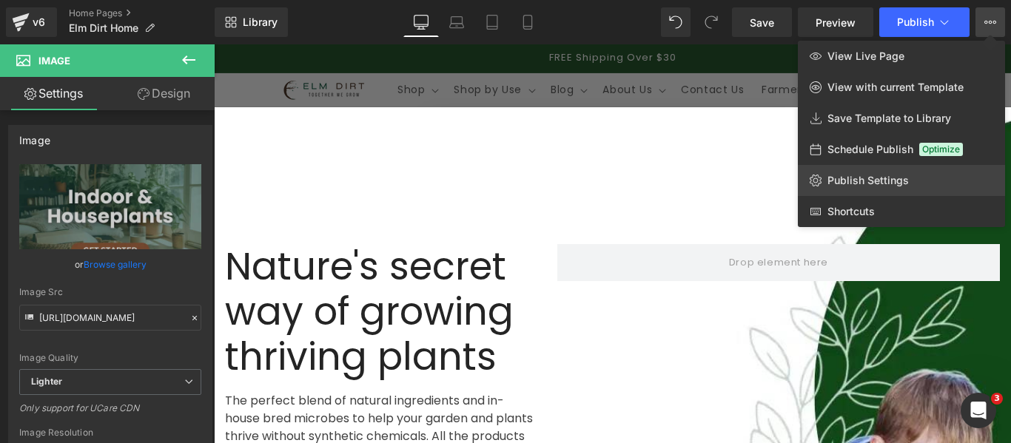
click at [881, 189] on link "Publish Settings" at bounding box center [900, 180] width 207 height 31
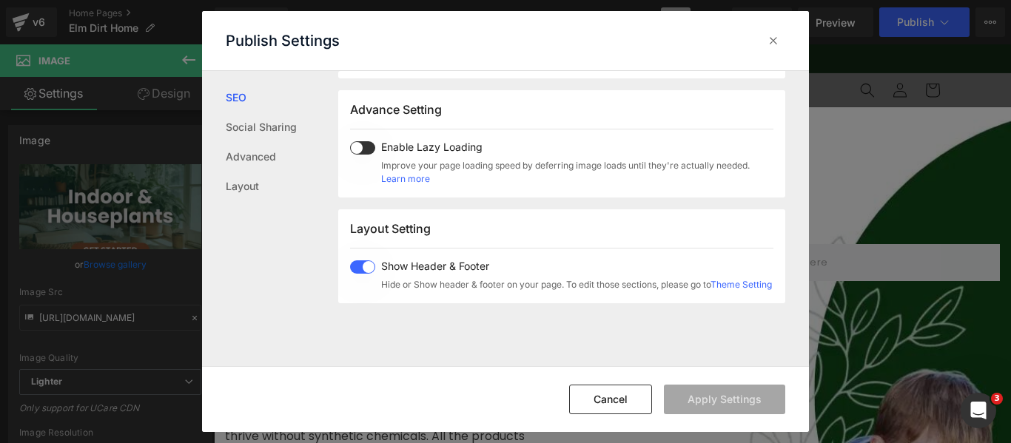
scroll to position [223, 0]
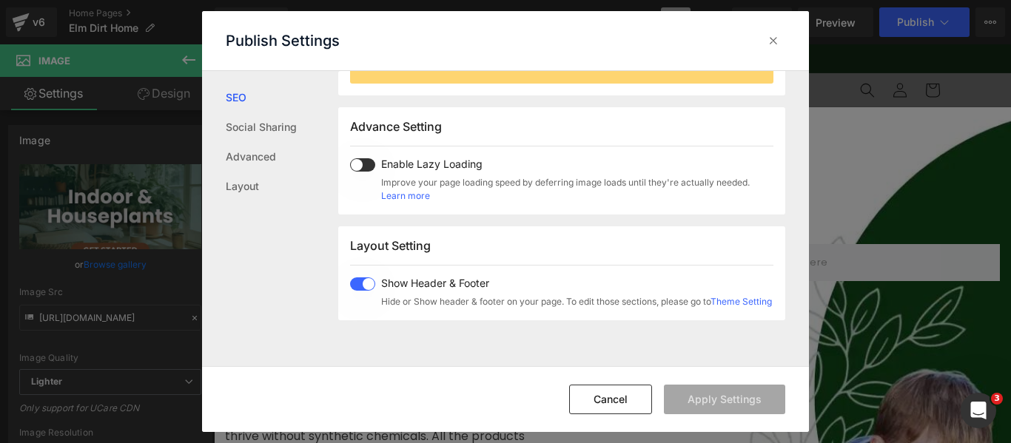
click at [0, 0] on span at bounding box center [0, 0] width 0 height 0
click at [711, 399] on button "Apply Settings" at bounding box center [724, 400] width 121 height 30
click at [0, 0] on link "Social Sharing" at bounding box center [0, 0] width 0 height 0
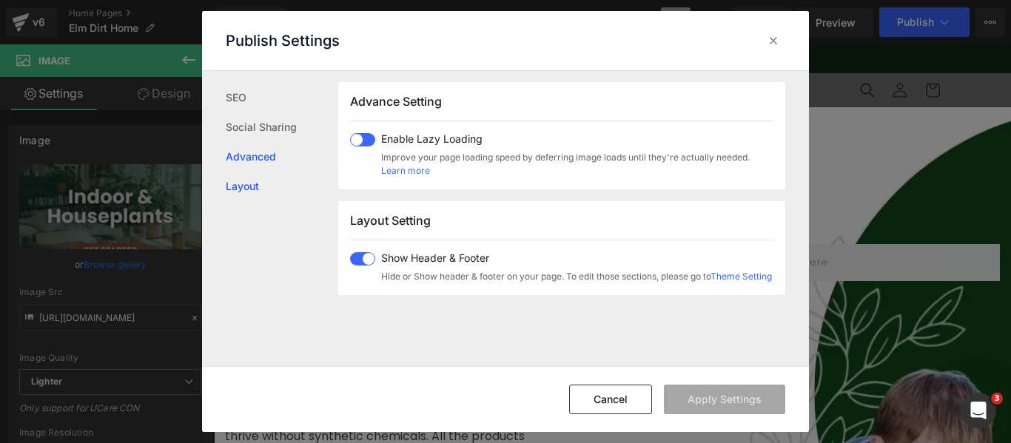
click at [0, 0] on link "Layout" at bounding box center [0, 0] width 0 height 0
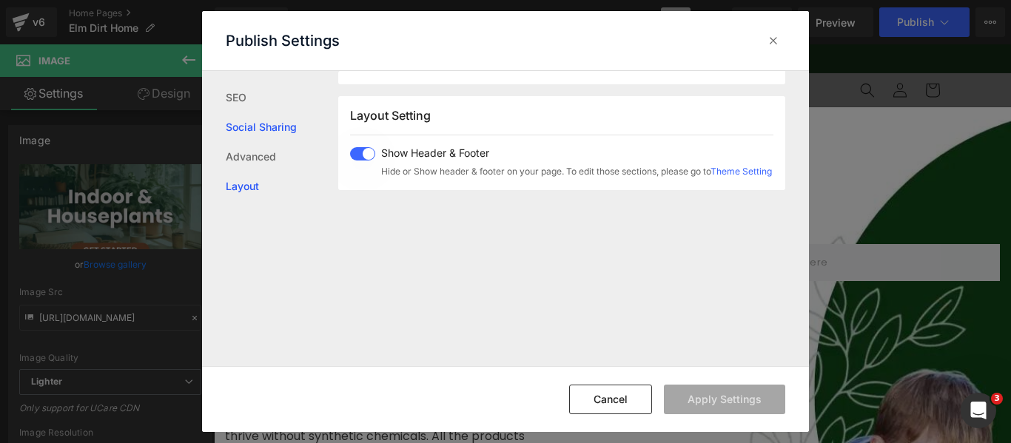
click at [0, 0] on link "Social Sharing" at bounding box center [0, 0] width 0 height 0
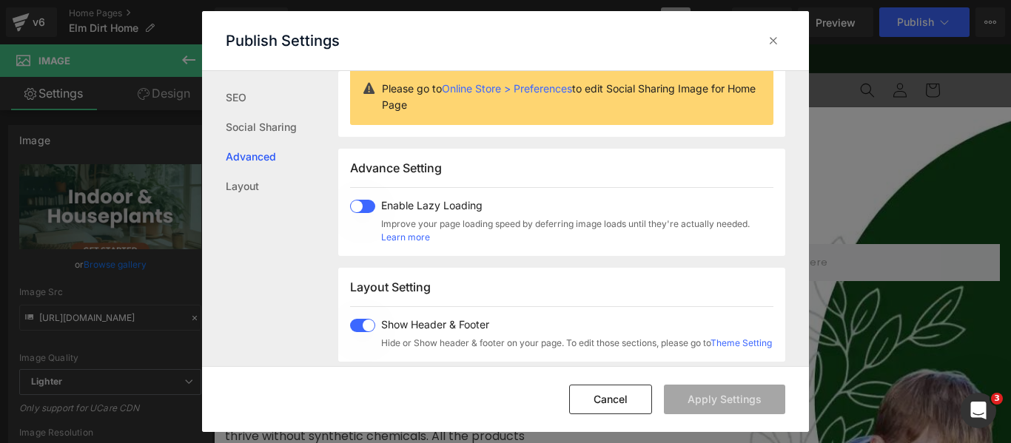
scroll to position [100, 0]
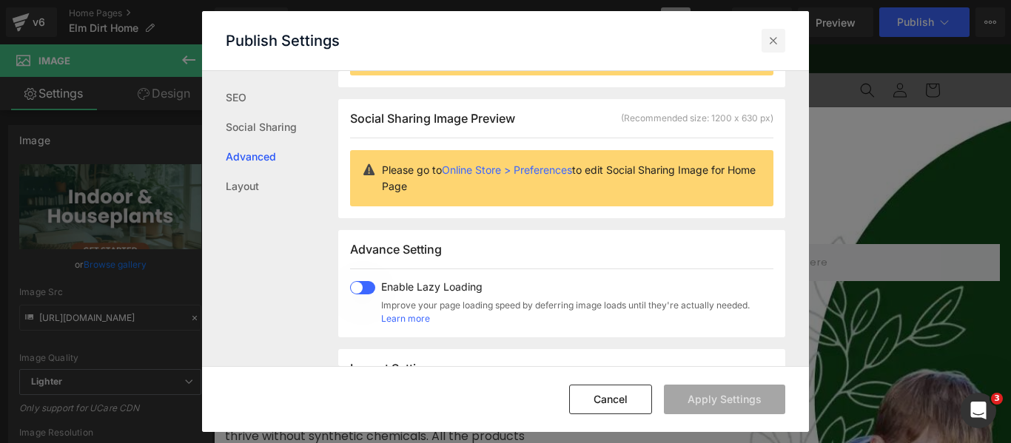
click at [0, 0] on icon at bounding box center [0, 0] width 0 height 0
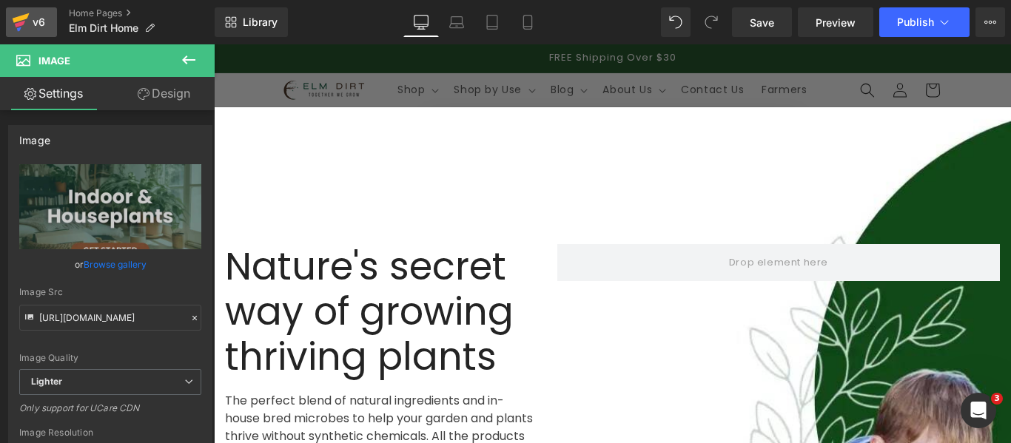
click at [40, 22] on div "v6" at bounding box center [39, 22] width 18 height 19
click at [767, 25] on span "Save" at bounding box center [761, 23] width 24 height 16
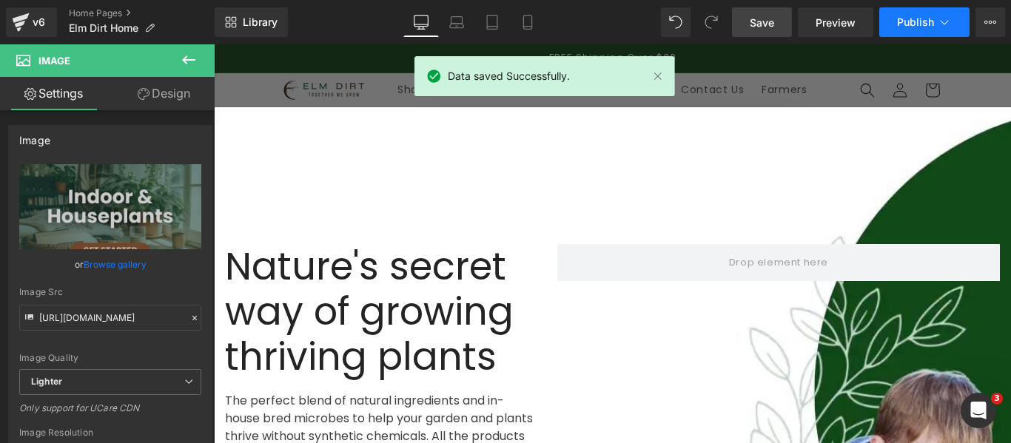
click at [921, 24] on span "Publish" at bounding box center [915, 22] width 37 height 12
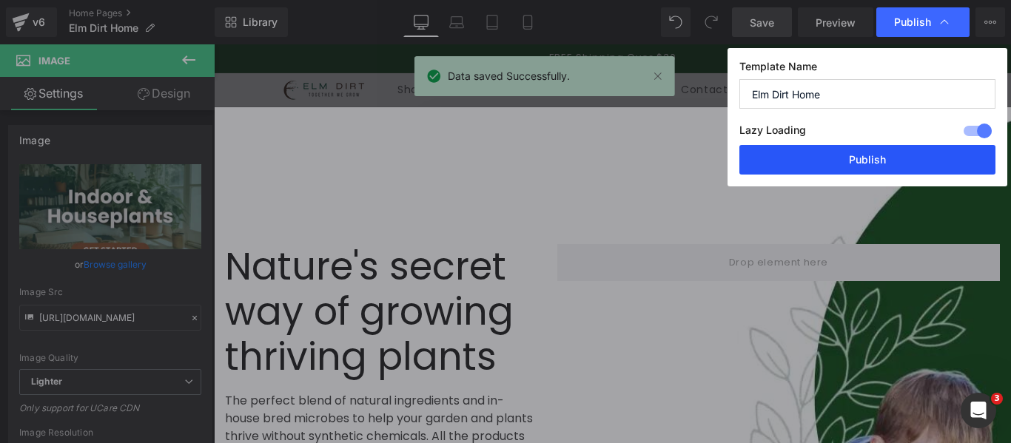
click at [0, 0] on button "Publish" at bounding box center [0, 0] width 0 height 0
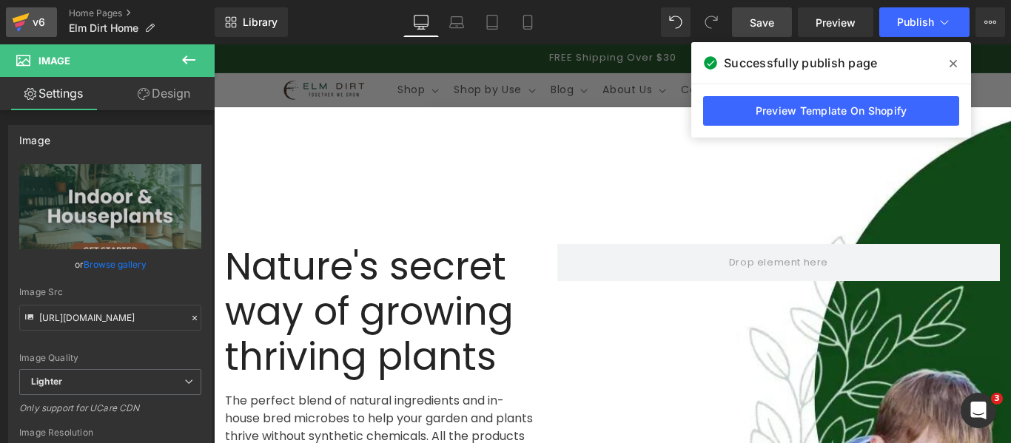
click at [39, 21] on div "v6" at bounding box center [39, 22] width 18 height 19
